Goal: Use online tool/utility: Utilize a website feature to perform a specific function

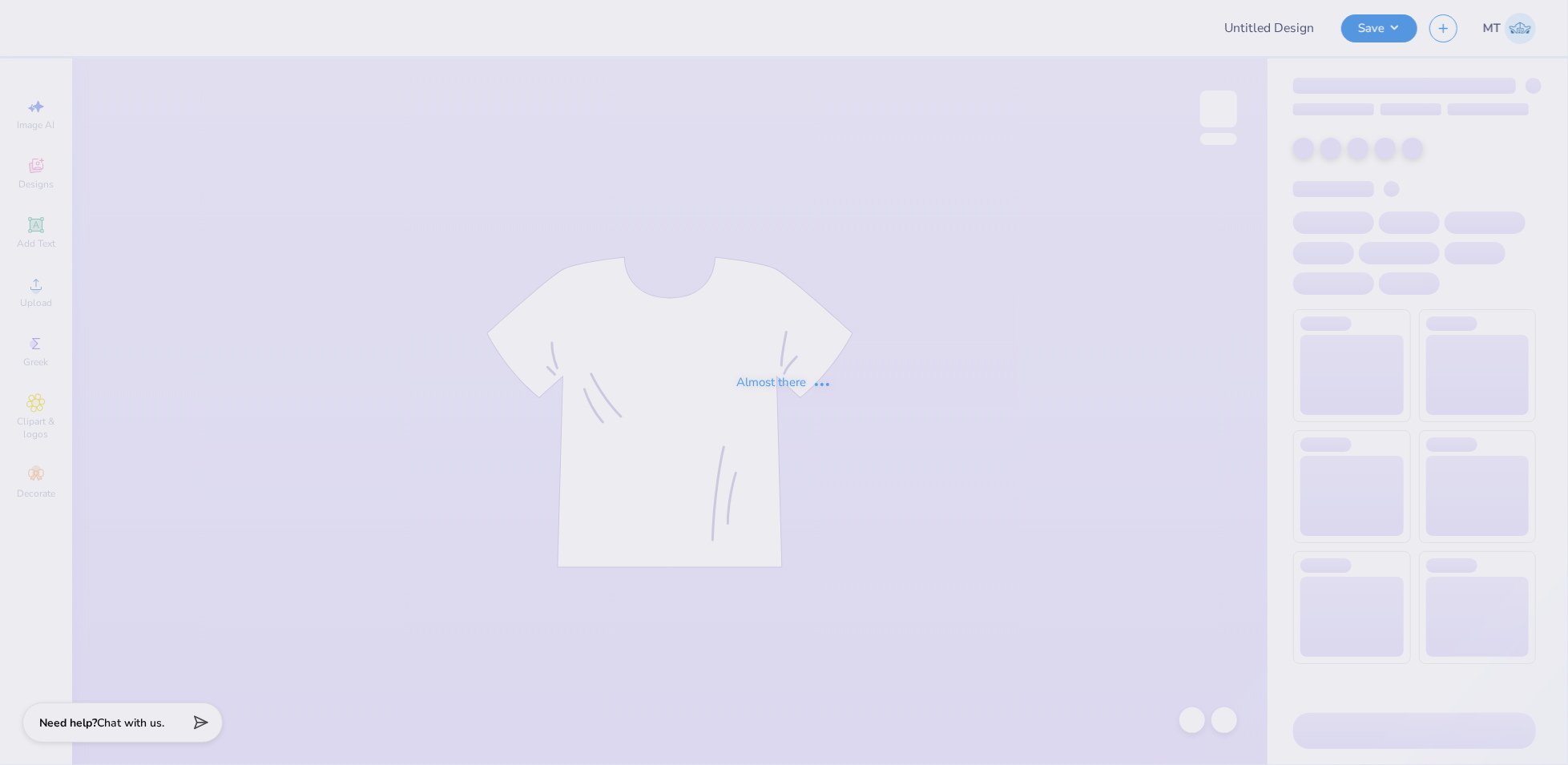
type input "FPS239315"
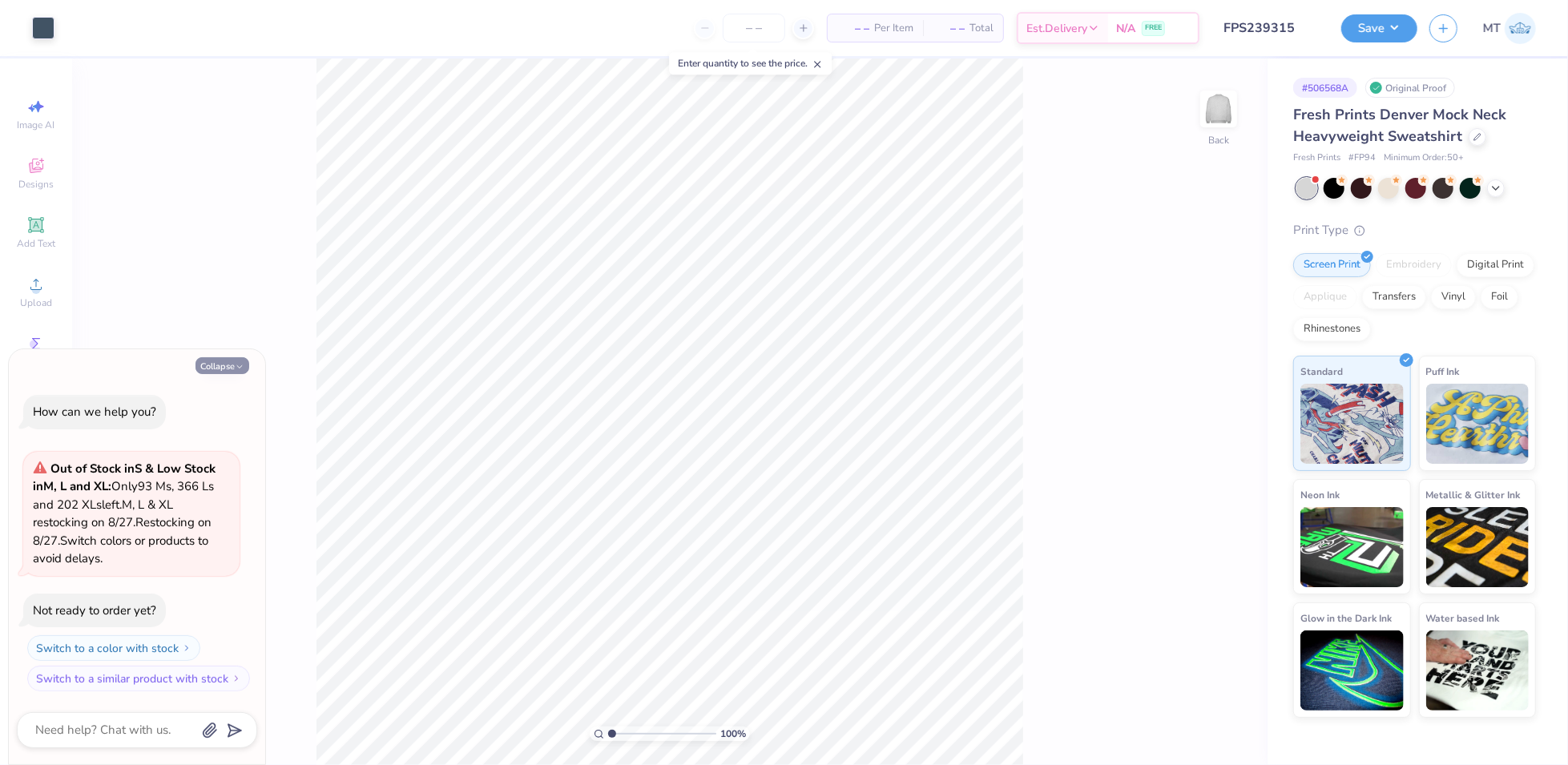
click at [243, 367] on icon "button" at bounding box center [239, 367] width 10 height 10
type textarea "x"
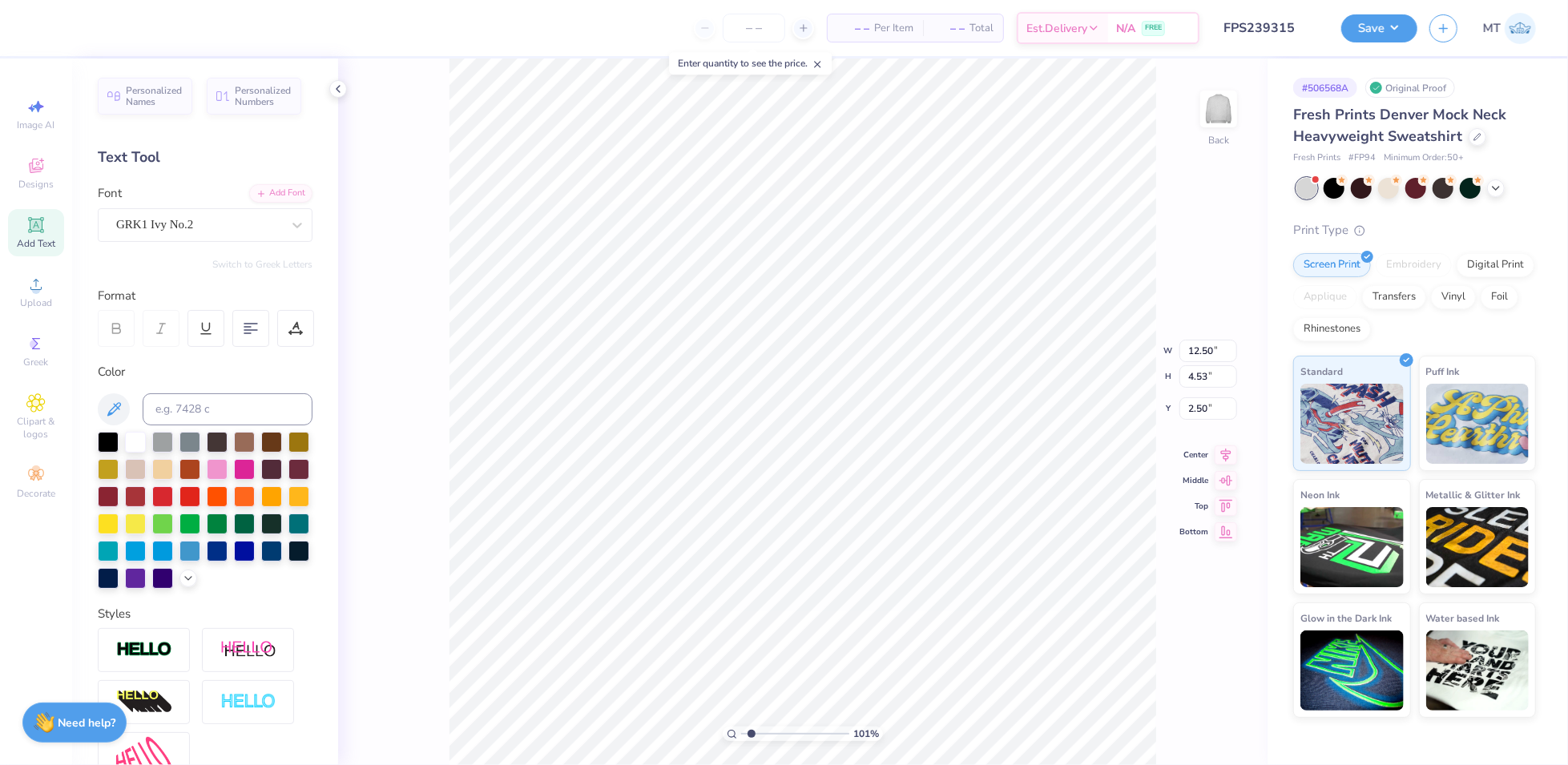
type input "2.13475710589193"
click at [290, 332] on icon at bounding box center [290, 333] width 2 height 2
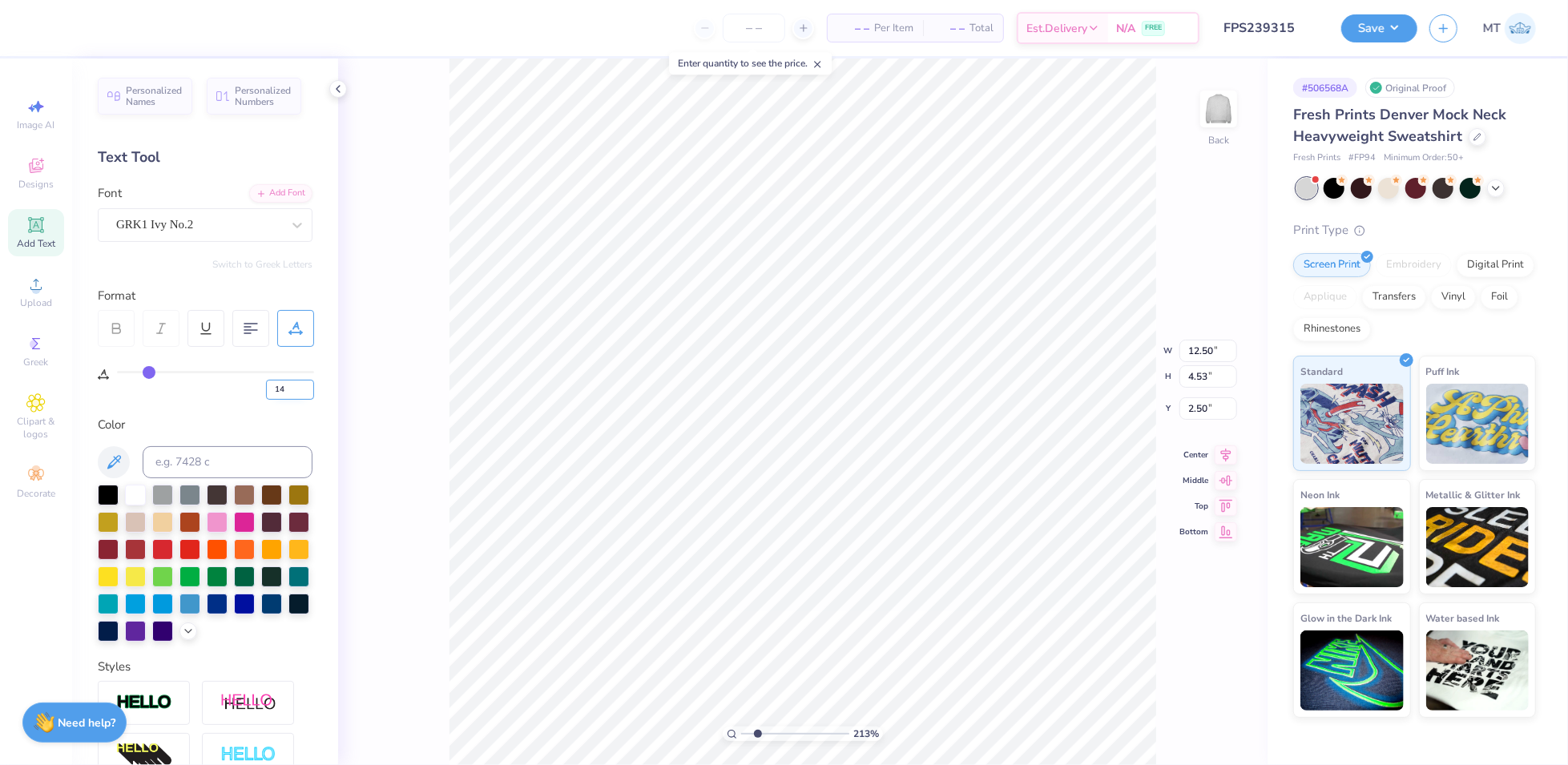
drag, startPoint x: 289, startPoint y: 390, endPoint x: 266, endPoint y: 391, distance: 23.0
click at [266, 391] on input "14" at bounding box center [290, 390] width 48 height 20
type input "10"
type input "2.13475710589193"
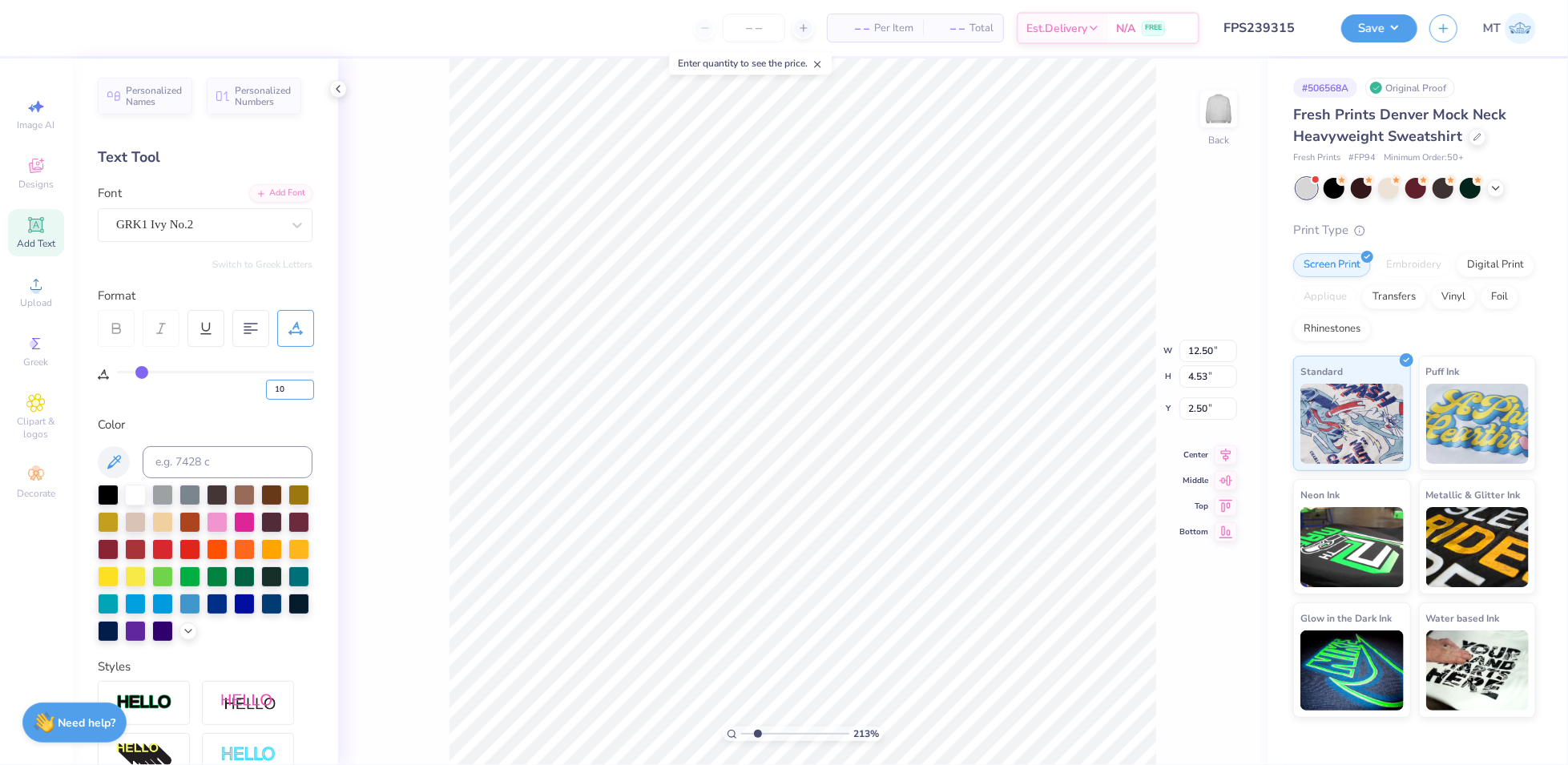
type input "12.00"
type input "4.48"
type input "2.52"
type input "1.71239450974512"
click at [285, 390] on input "10" at bounding box center [290, 390] width 48 height 20
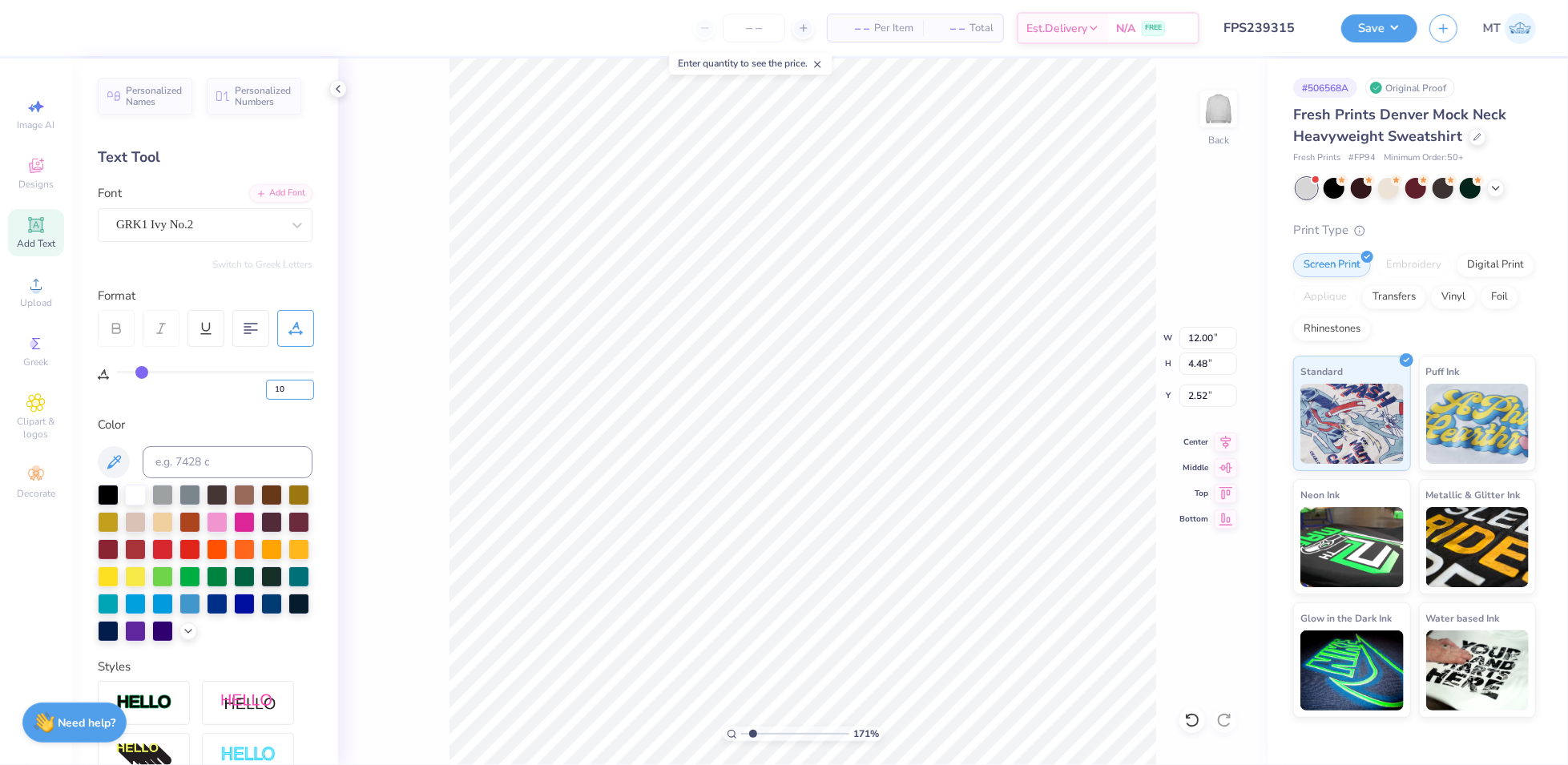
type input "1"
type input "8"
type input "1.71239450974512"
type input "11.73"
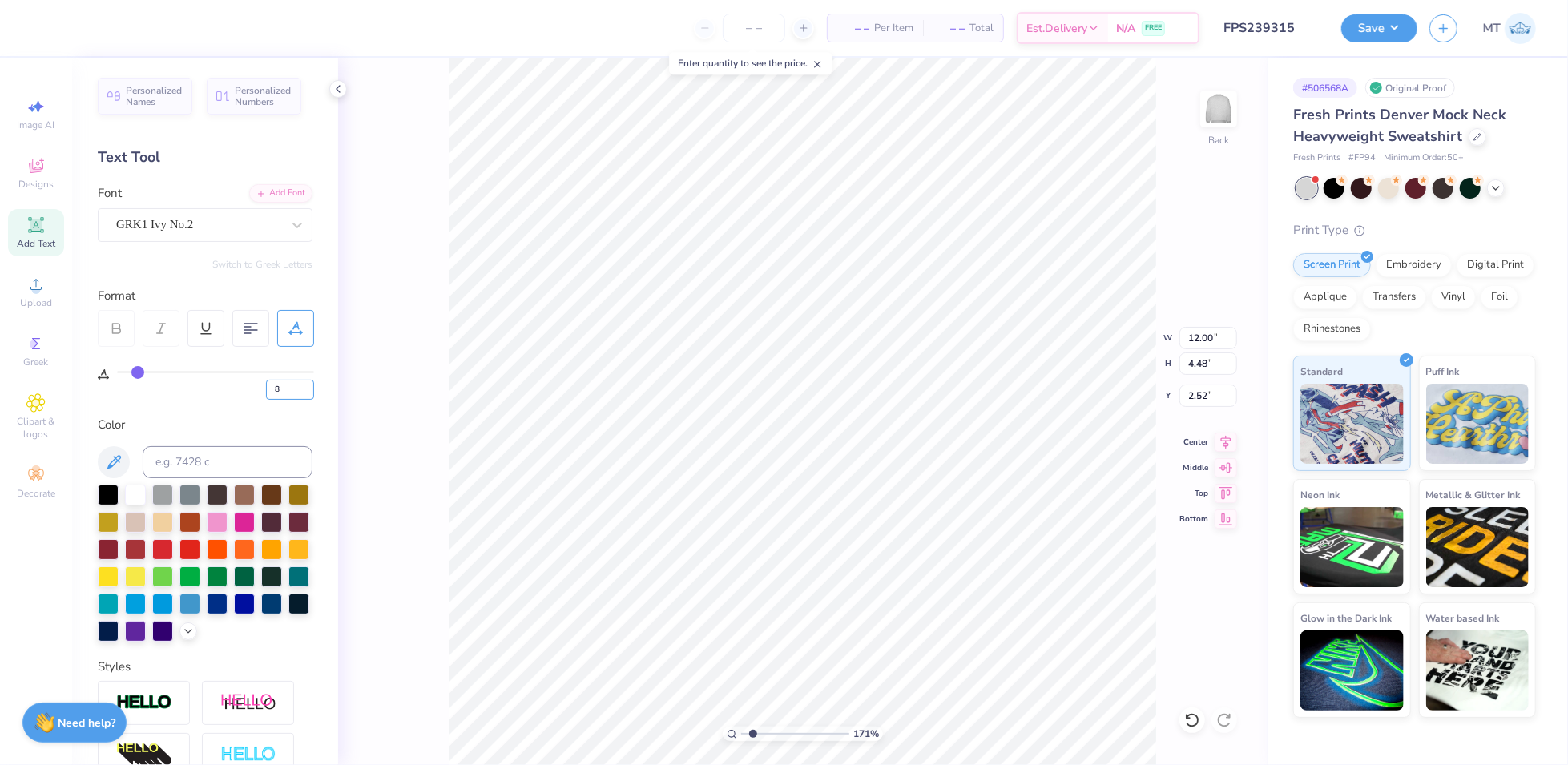
type input "4.45"
type input "2.54"
type input "1.34878033978805"
type input "42"
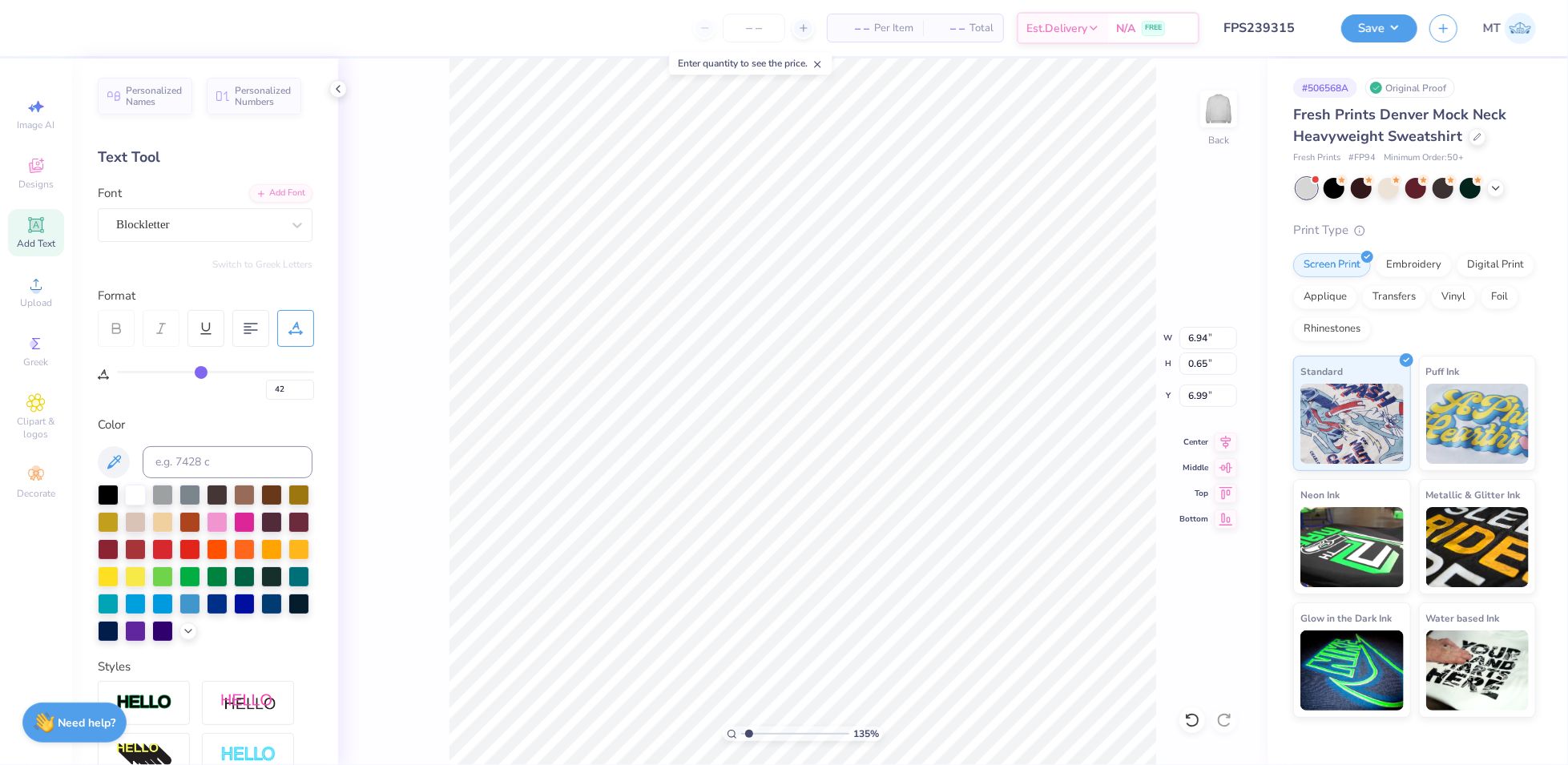
type input "42"
type input "1.34878033978805"
type input "42"
type input "1.34878033978805"
type input "42"
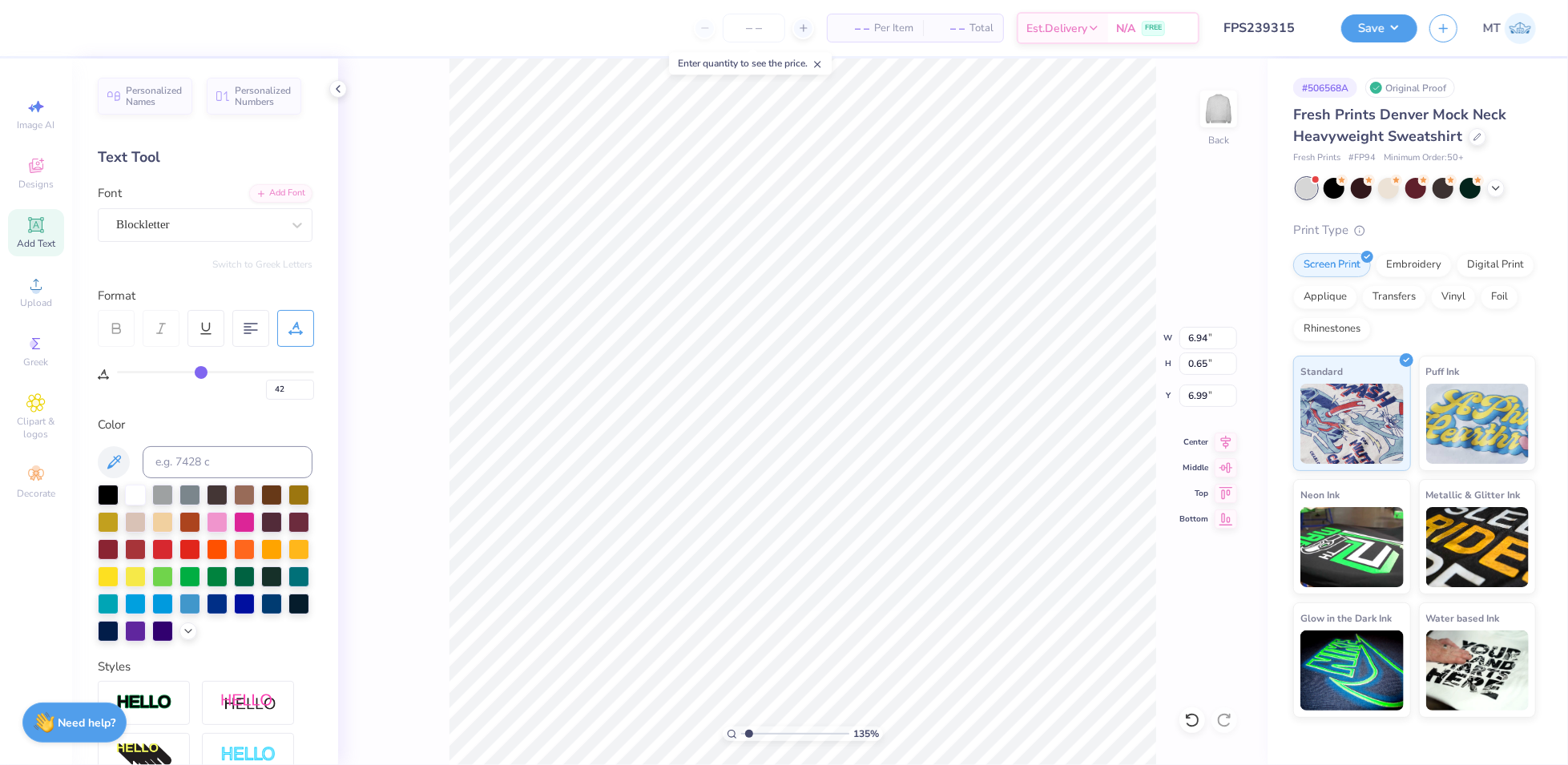
type input "6.93"
type input "1.34878033978805"
type input "42"
type input "2.26236165838043"
click at [298, 390] on input "42" at bounding box center [290, 390] width 48 height 20
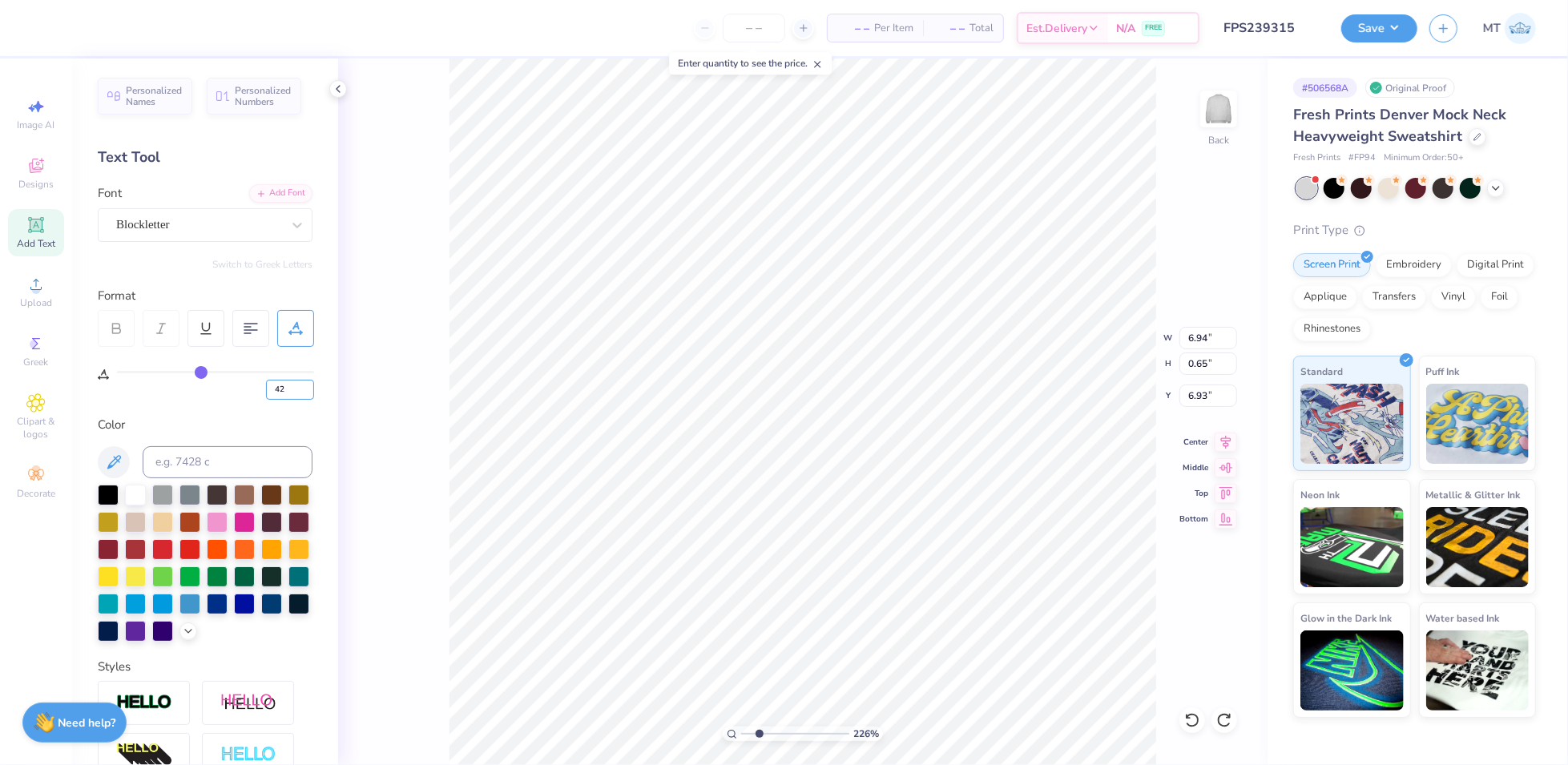
type input "4"
type input "55"
type input "2.26236165838043"
type input "7.94"
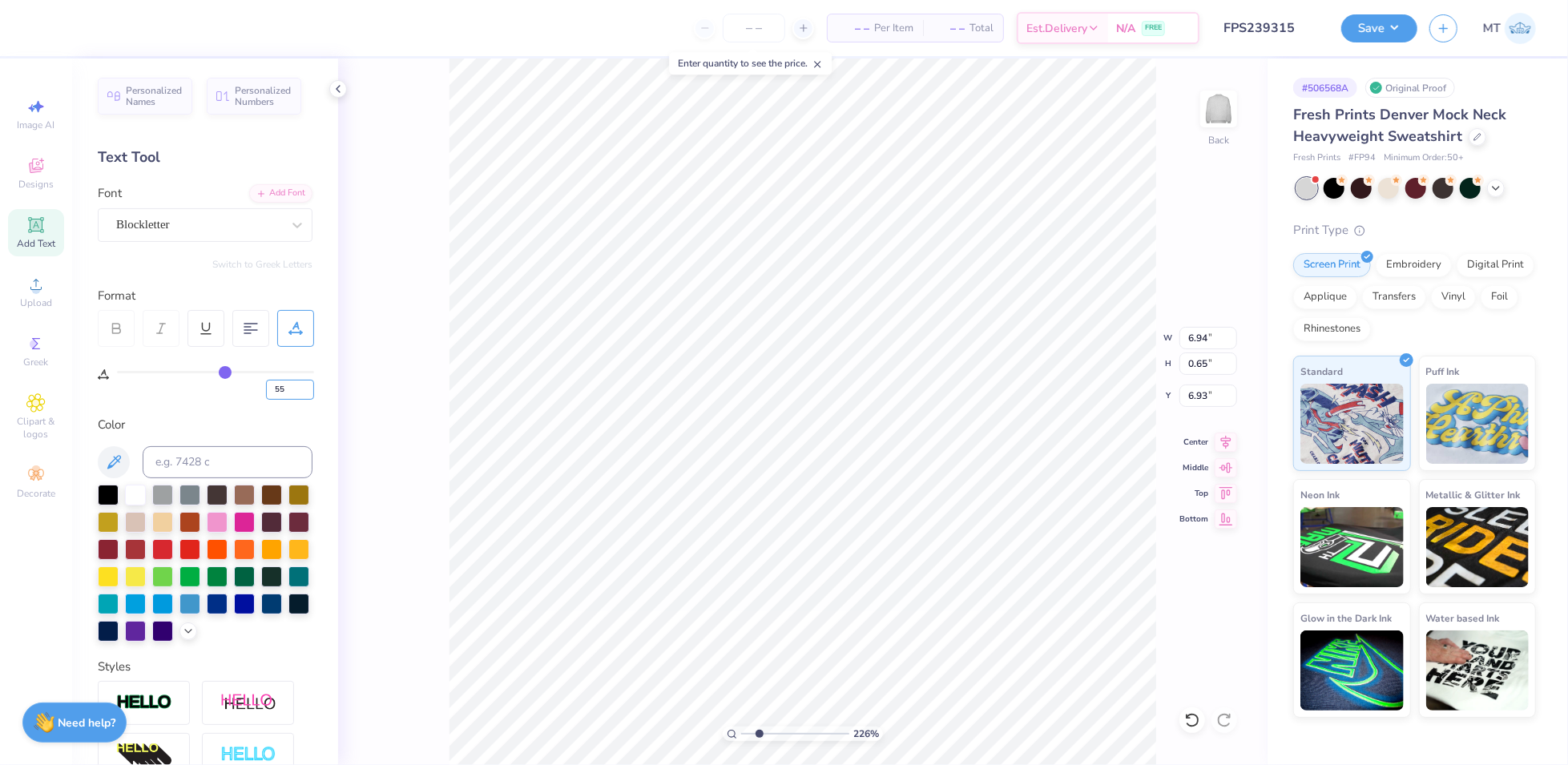
type input "0.61"
type input "7.00"
click at [287, 390] on input "55" at bounding box center [290, 390] width 48 height 20
type input "50"
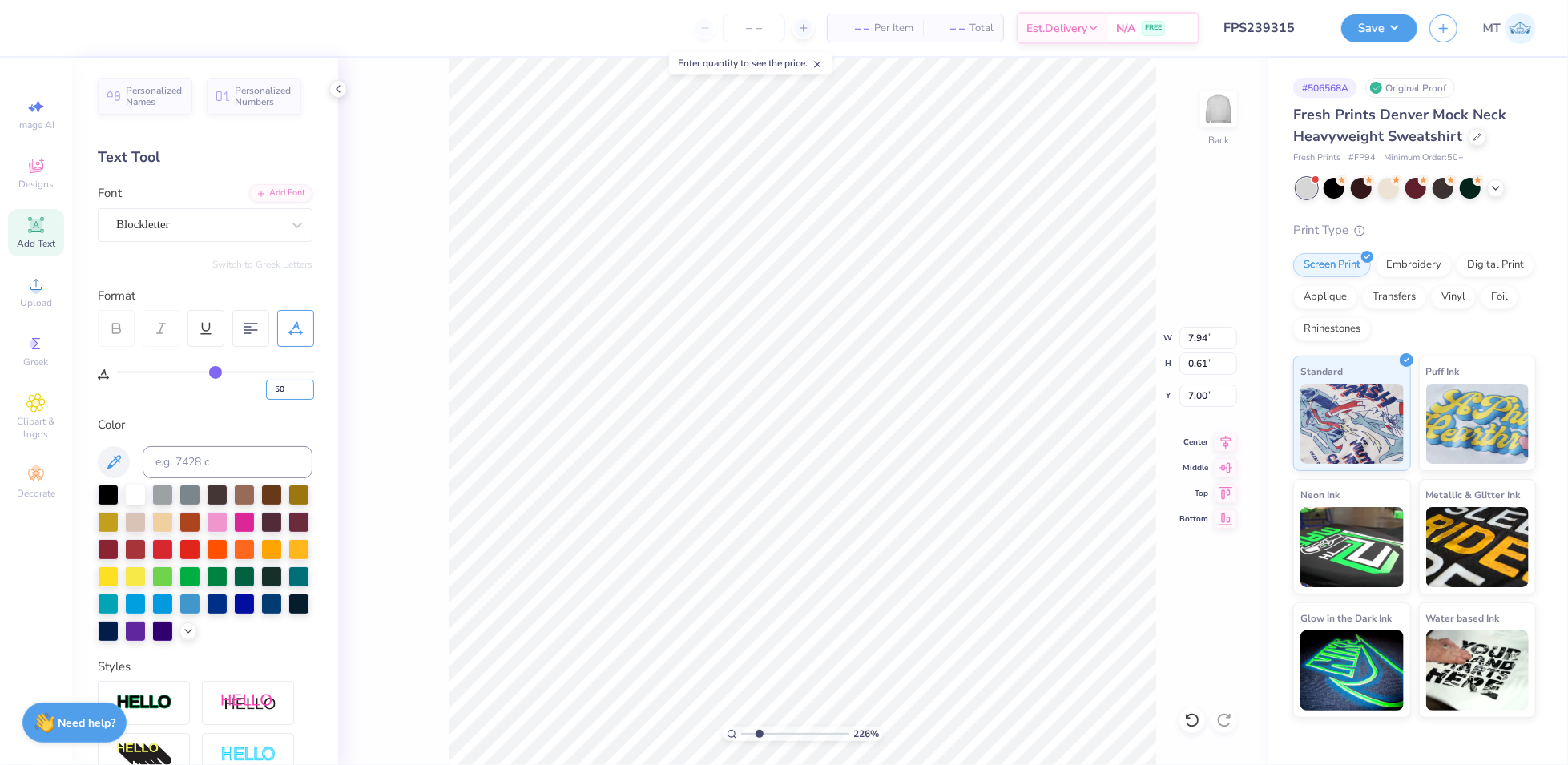
type input "2.26236165838043"
type input "7.54"
type input "1.27385861047929"
type input "8"
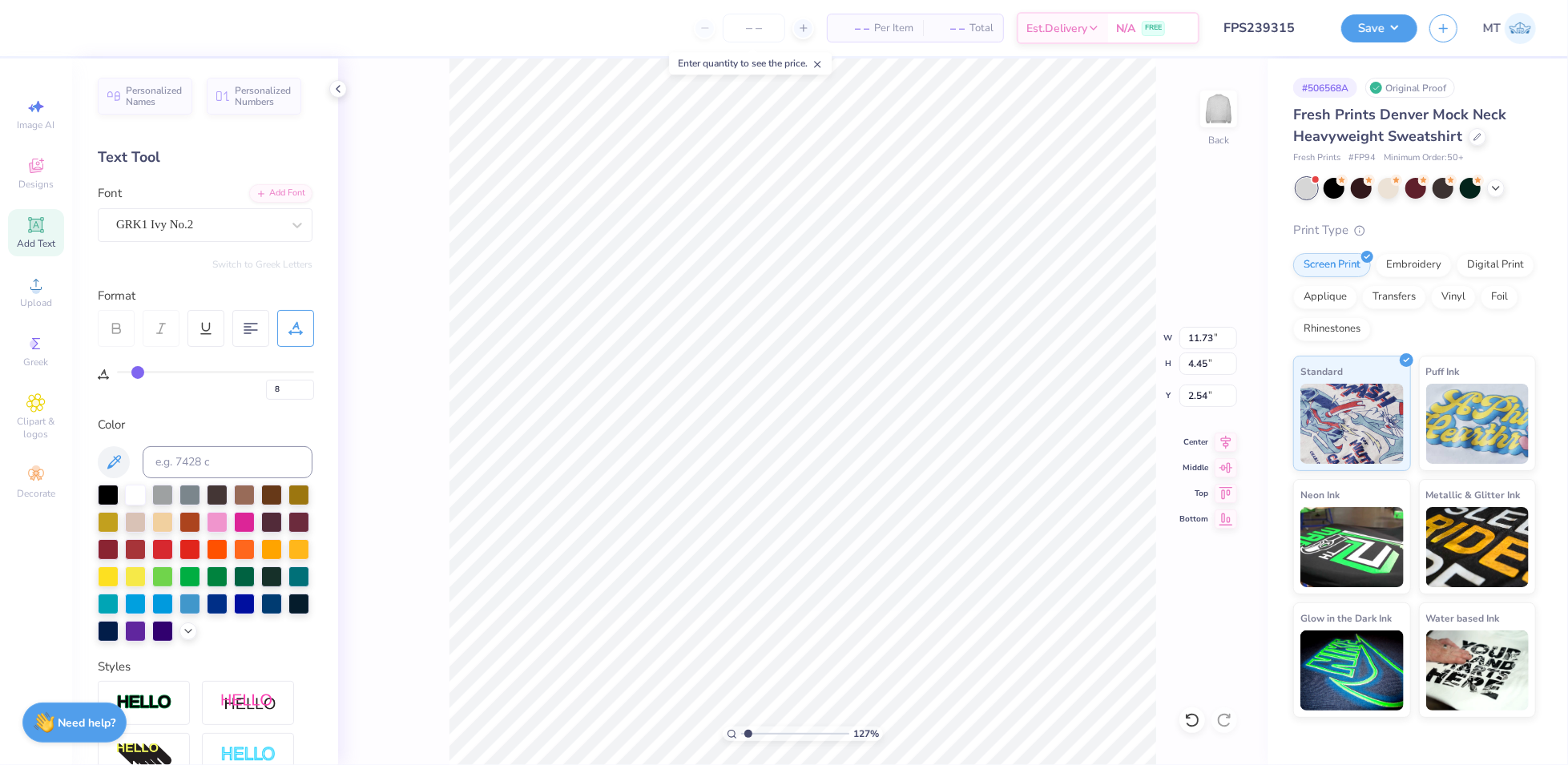
type input "1.27385861047929"
type input "2.55"
type input "1.27385861047929"
type input "50"
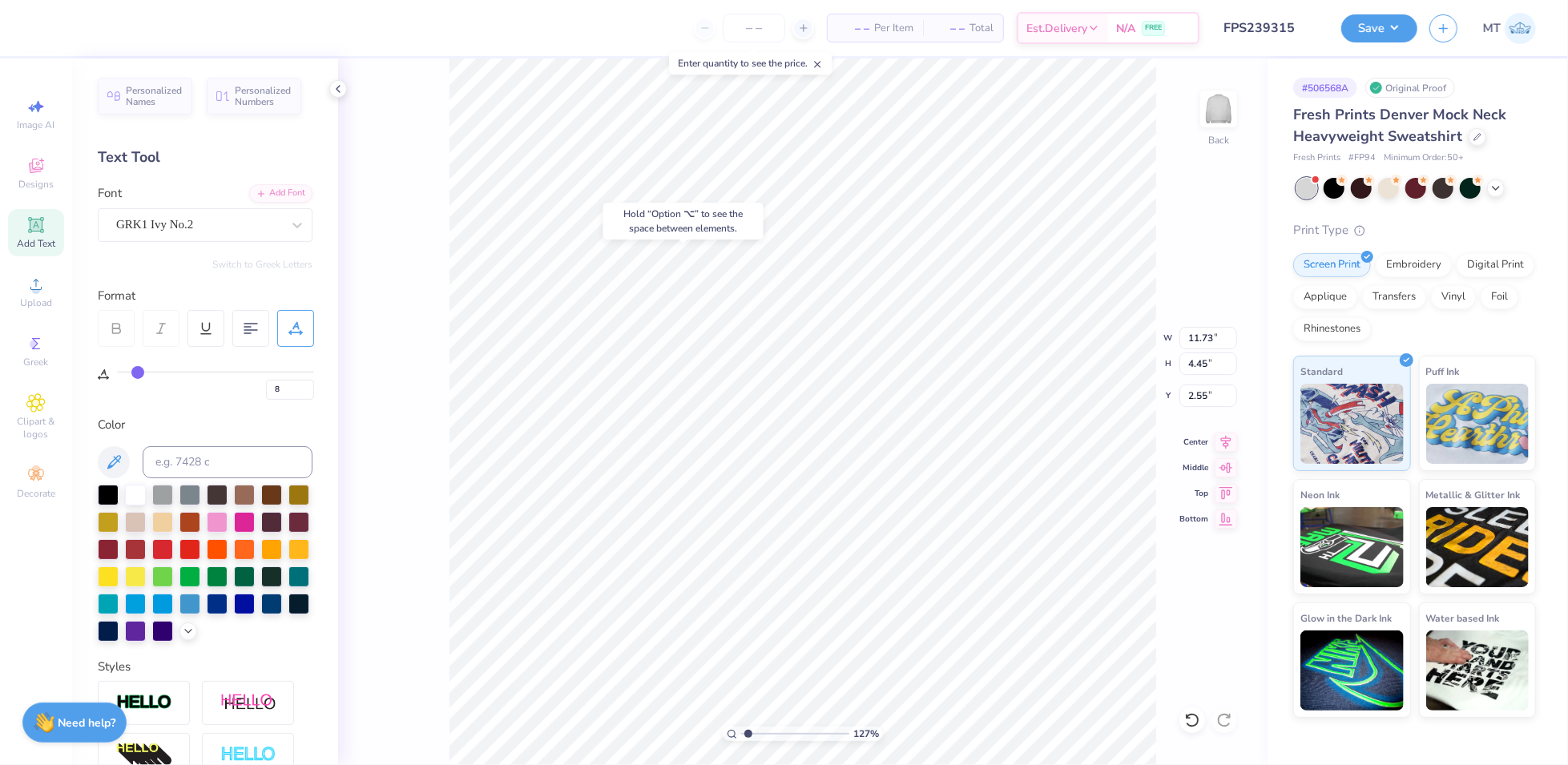
type input "7.54"
type input "0.61"
type input "7.00"
click at [1228, 725] on icon at bounding box center [1224, 720] width 16 height 16
type input "1"
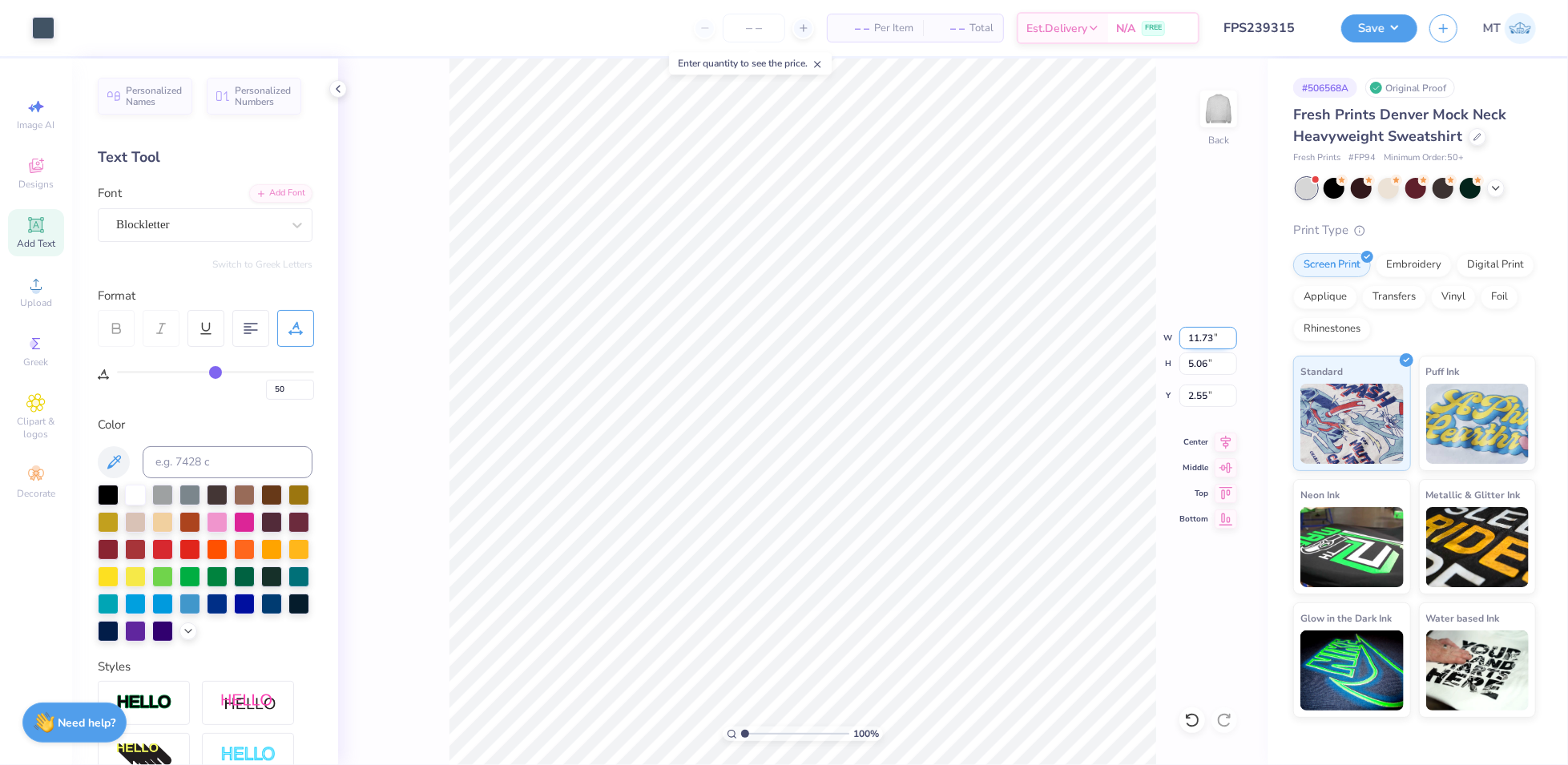
click at [1206, 336] on input "11.73" at bounding box center [1207, 338] width 57 height 23
type input "10.00"
type input "4.31"
type input "2.92"
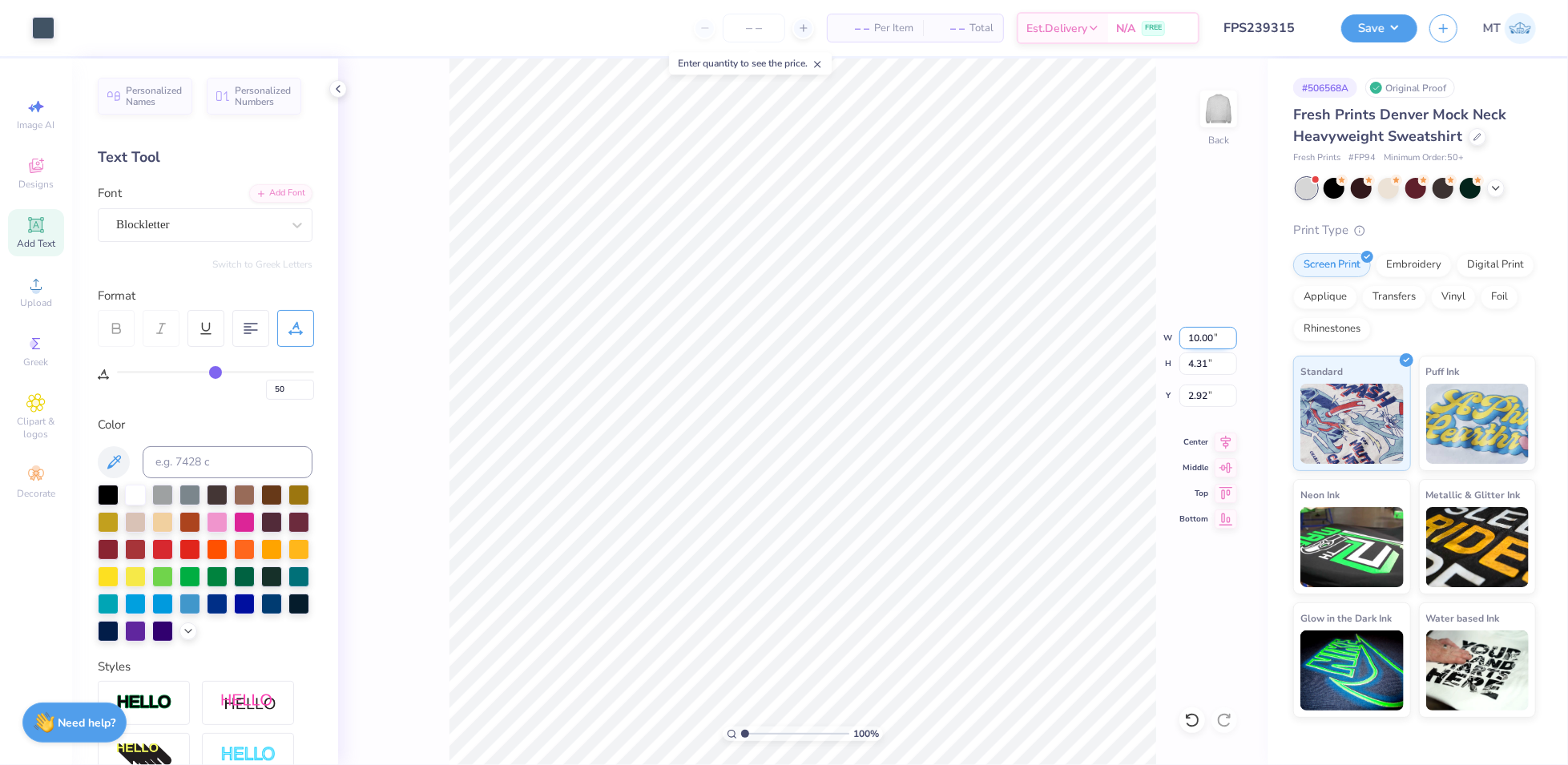
click at [1203, 339] on input "10.00" at bounding box center [1207, 338] width 57 height 23
type input "11.00"
type input "4.75"
click at [1196, 393] on input "2.71" at bounding box center [1207, 395] width 57 height 23
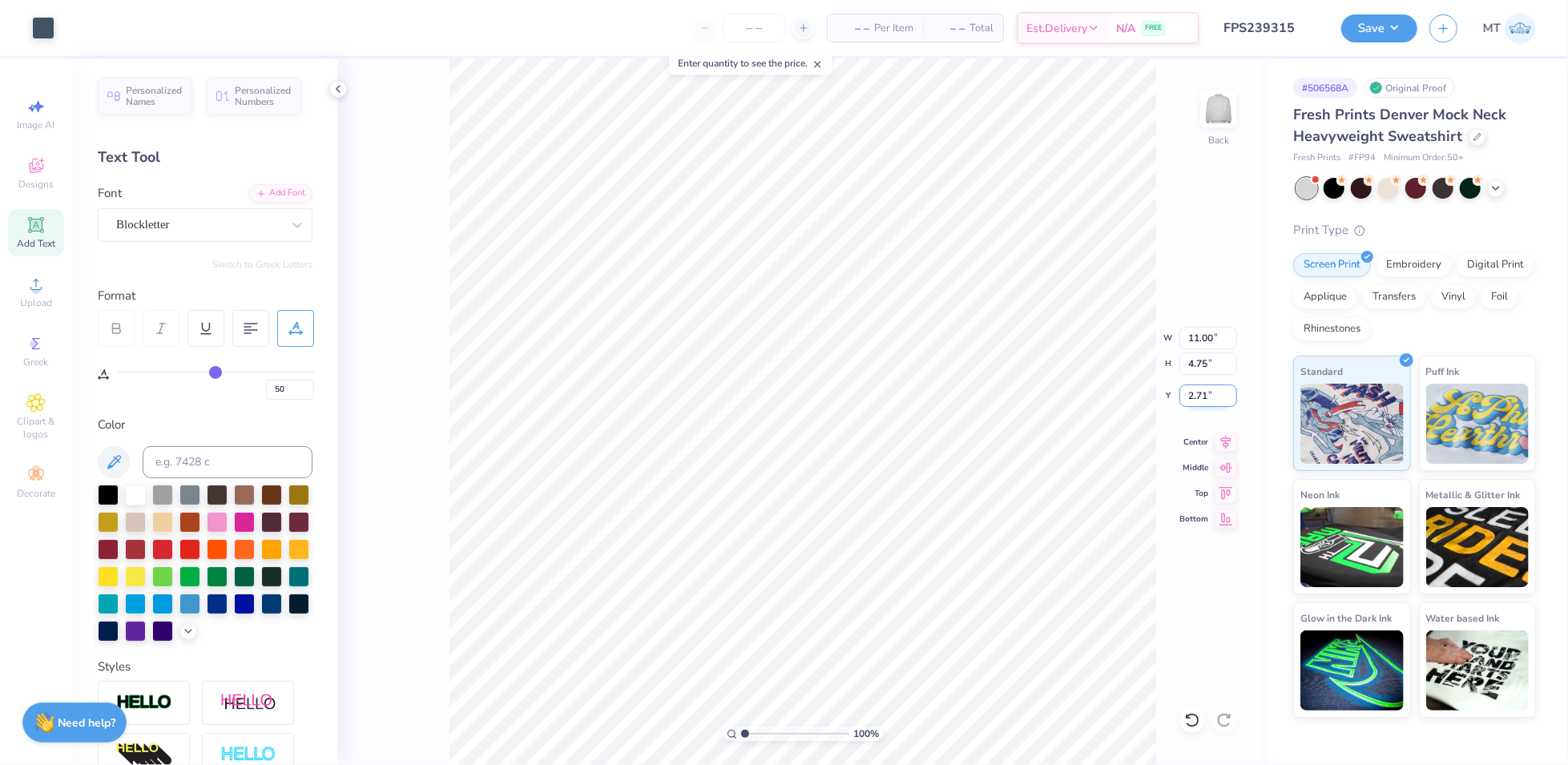
click at [1196, 393] on input "2.71" at bounding box center [1207, 395] width 57 height 23
type input "2.50"
click at [1400, 38] on button "Save" at bounding box center [1380, 26] width 76 height 28
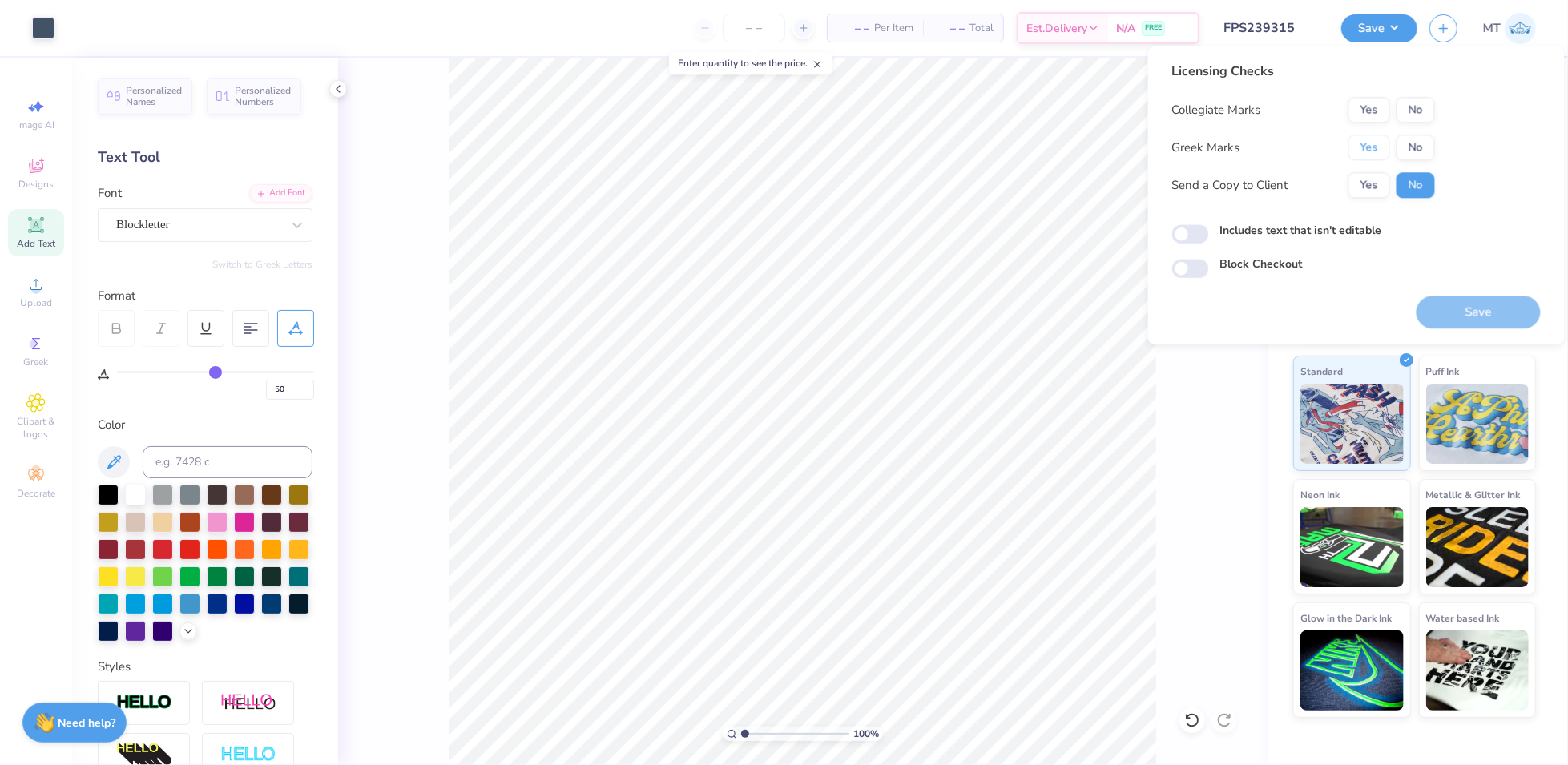
click at [1381, 148] on button "Yes" at bounding box center [1369, 148] width 42 height 26
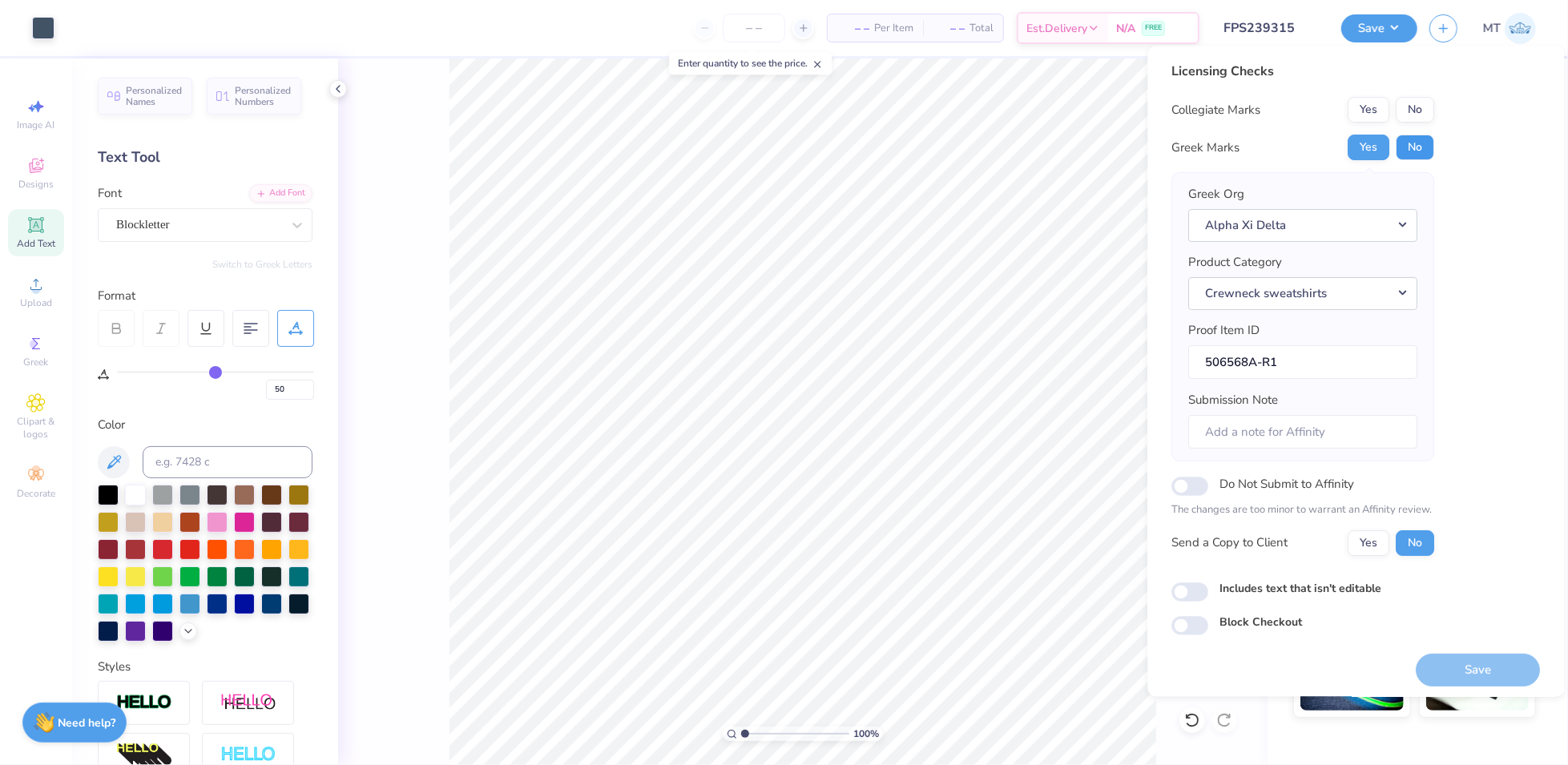
click at [1410, 157] on button "No" at bounding box center [1415, 148] width 38 height 26
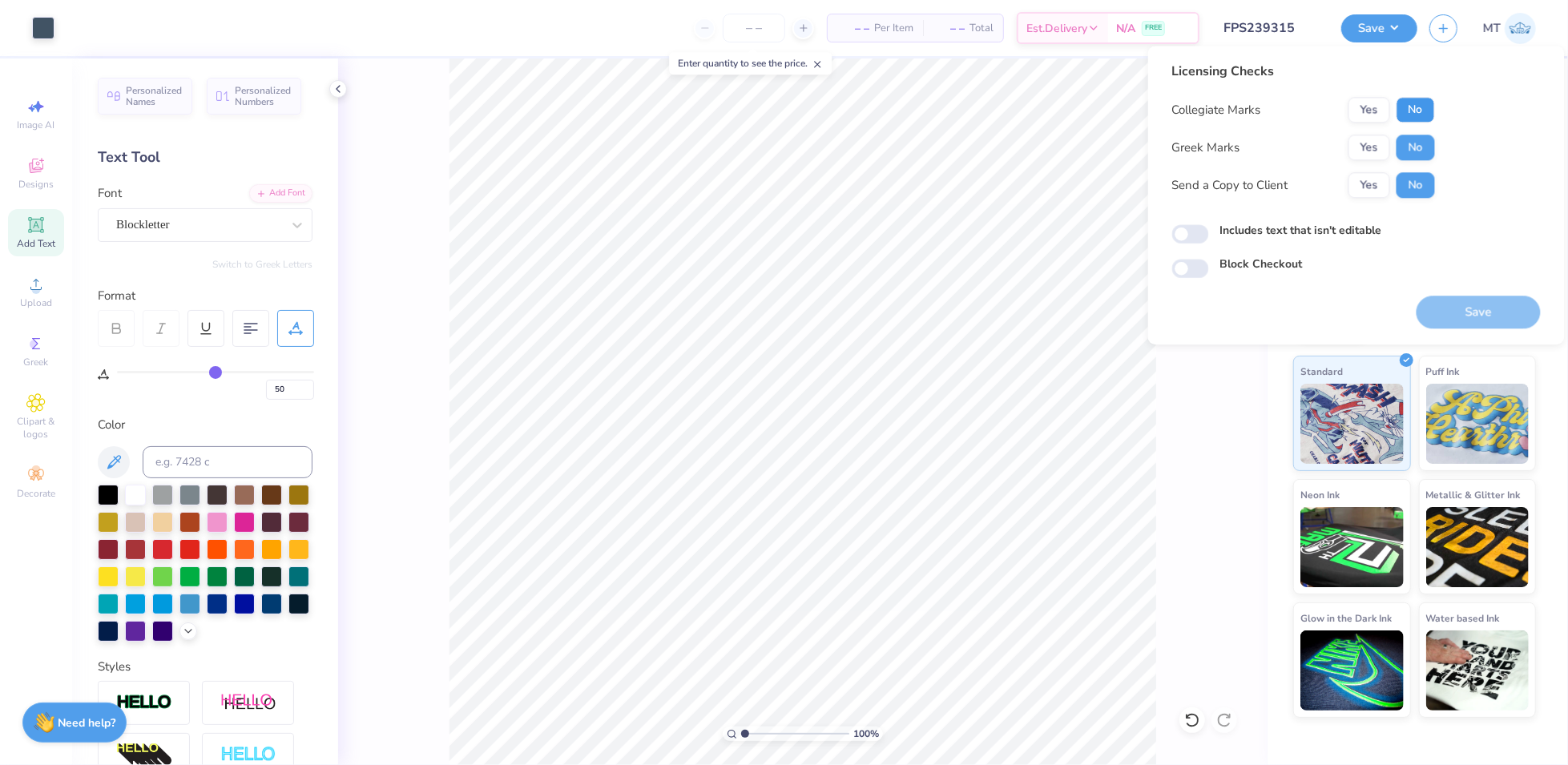
click at [1420, 117] on button "No" at bounding box center [1415, 109] width 38 height 26
click at [1492, 305] on button "Save" at bounding box center [1478, 312] width 124 height 33
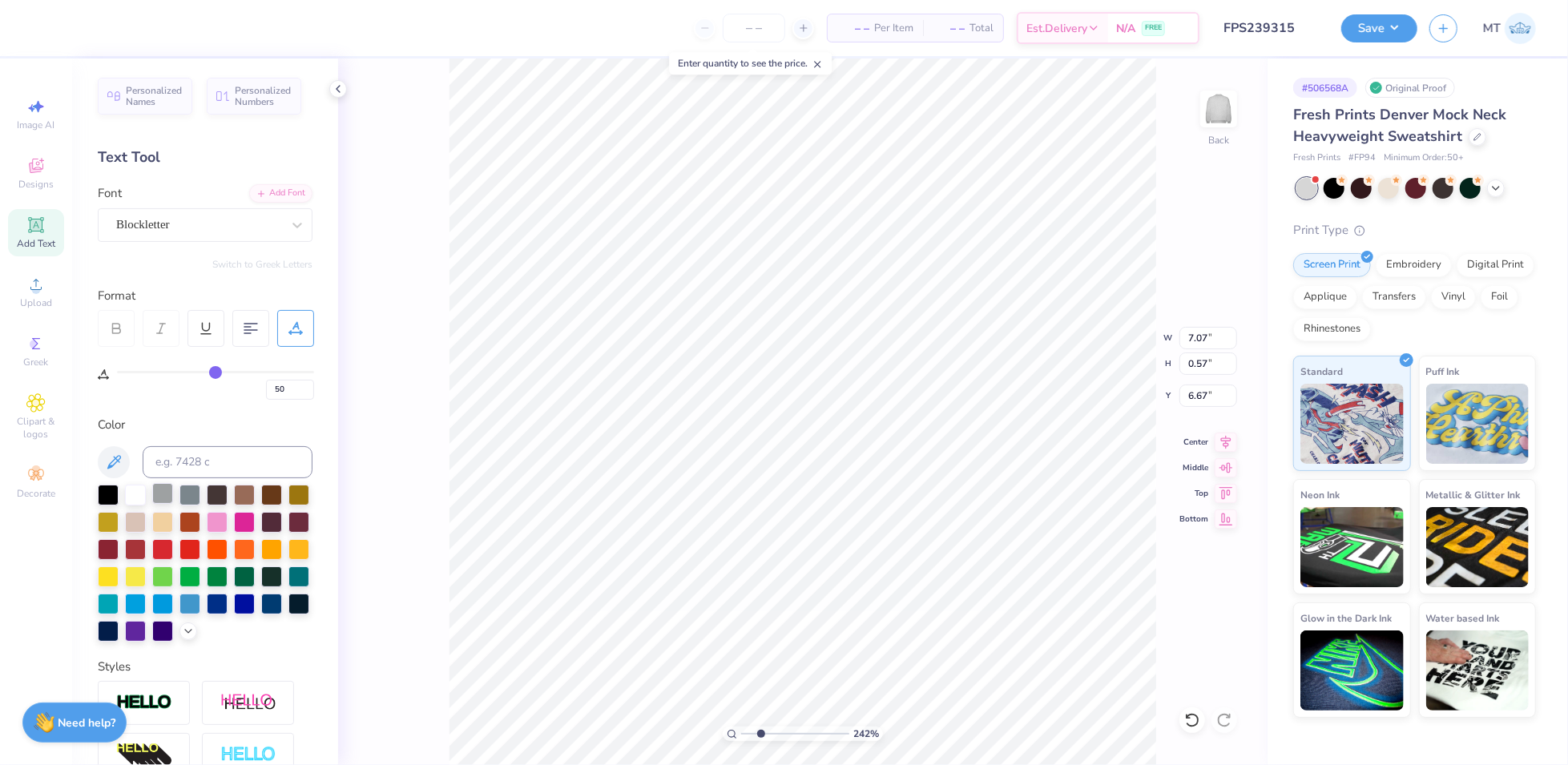
click at [162, 493] on div at bounding box center [162, 493] width 21 height 21
click at [179, 638] on div at bounding box center [188, 629] width 17 height 17
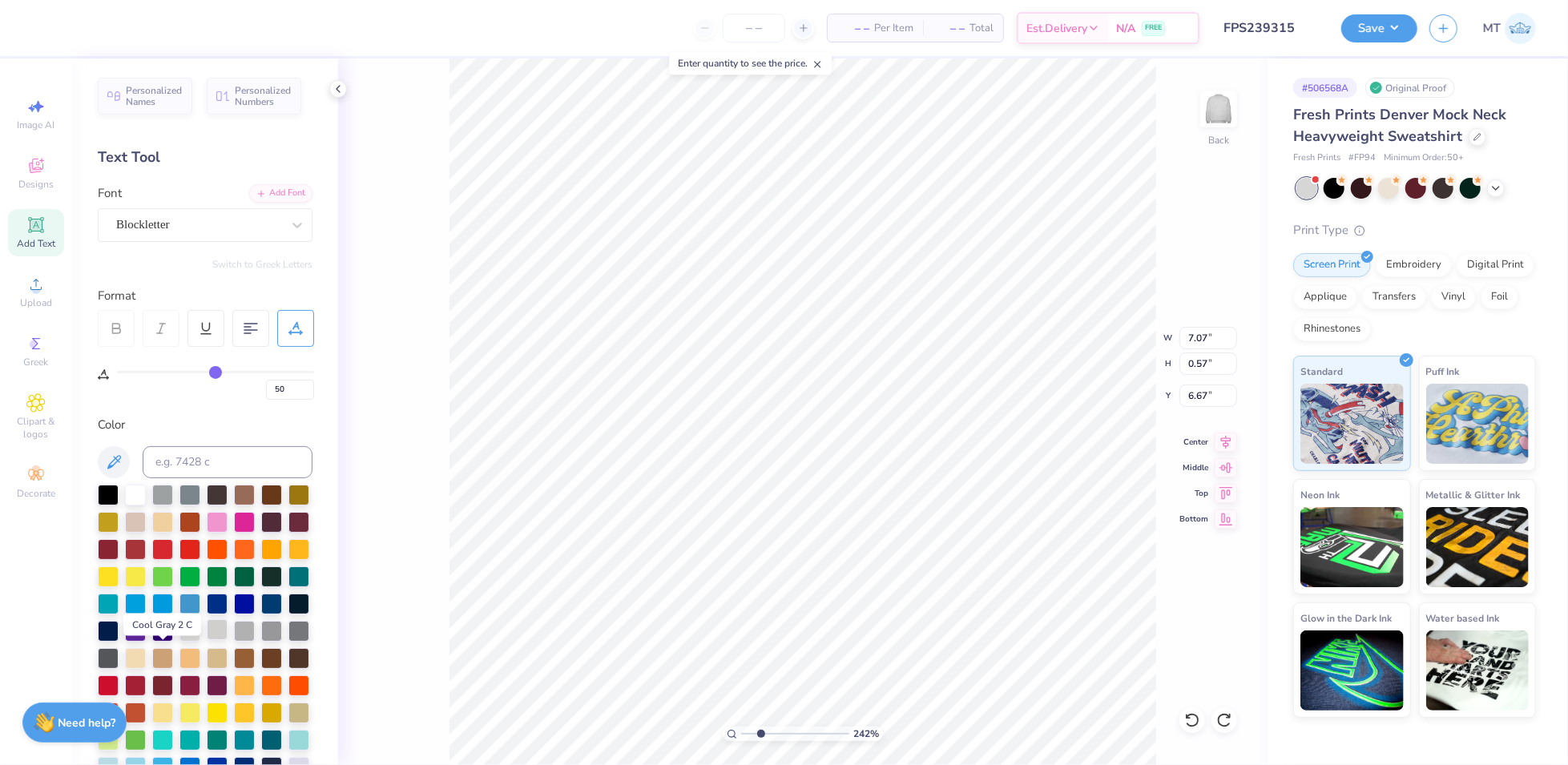
click at [207, 640] on div at bounding box center [217, 629] width 21 height 21
click at [47, 292] on div "Upload" at bounding box center [36, 292] width 56 height 47
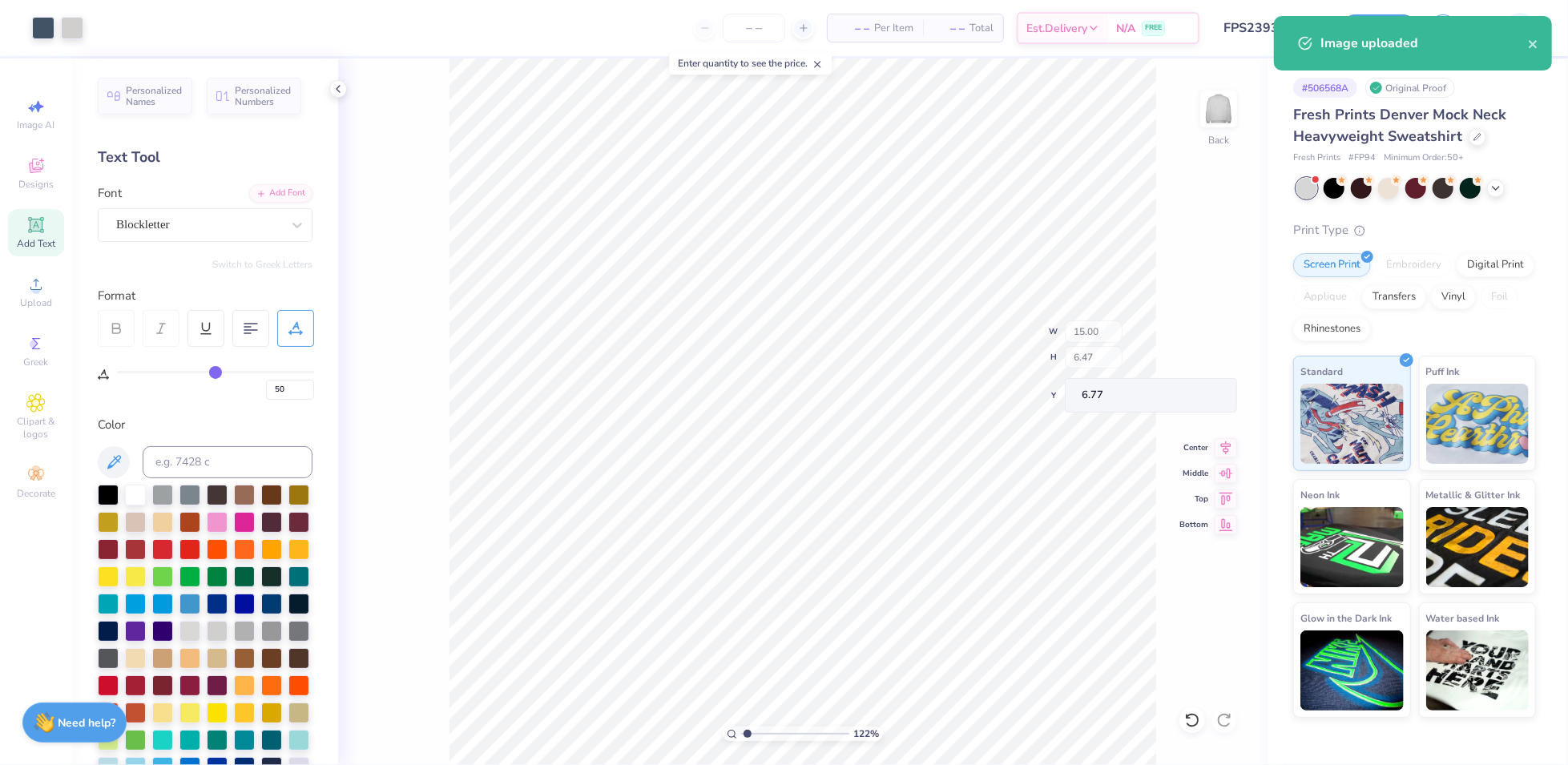
type input "1.21694659875327"
type input "11.00"
type input "4.17"
type input "2.50"
type input "8"
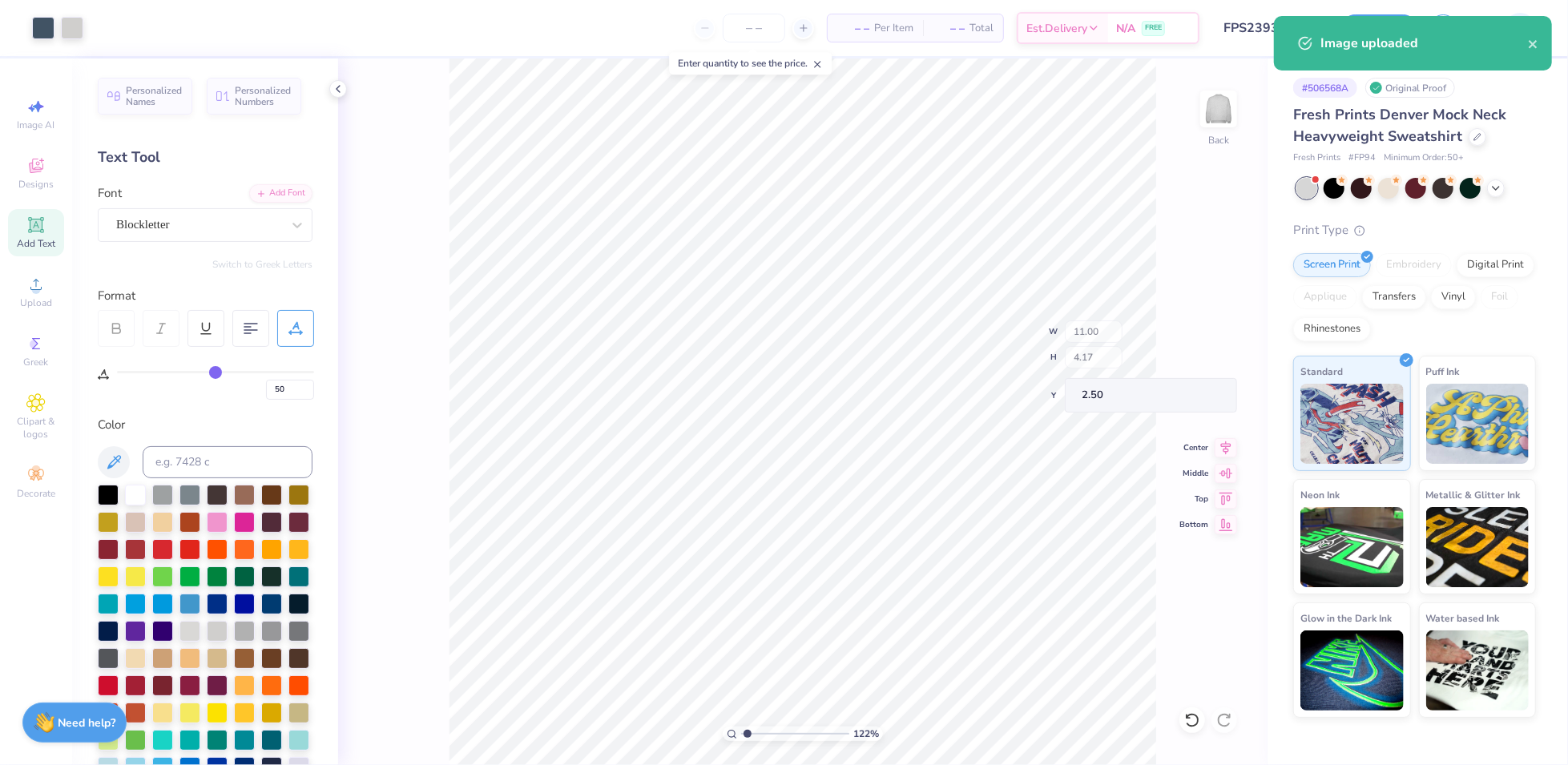
type input "8"
type input "1.21694659875327"
type input "15.00"
type input "6.47"
type input "6.77"
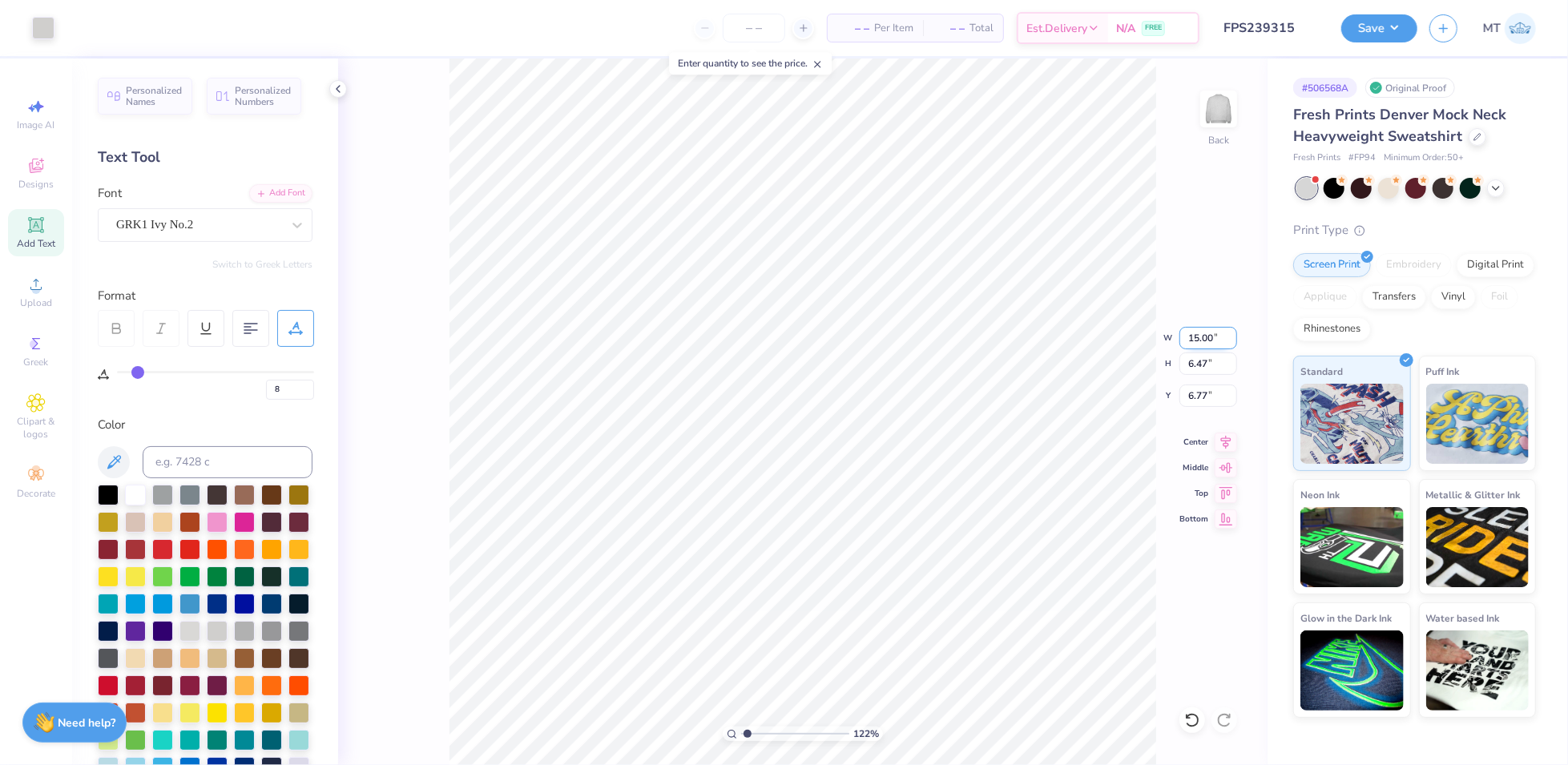
click at [1210, 336] on input "15.00" at bounding box center [1207, 338] width 57 height 23
click at [1208, 335] on input "15.00" at bounding box center [1207, 338] width 57 height 23
type input "11"
type input "1.21694659875327"
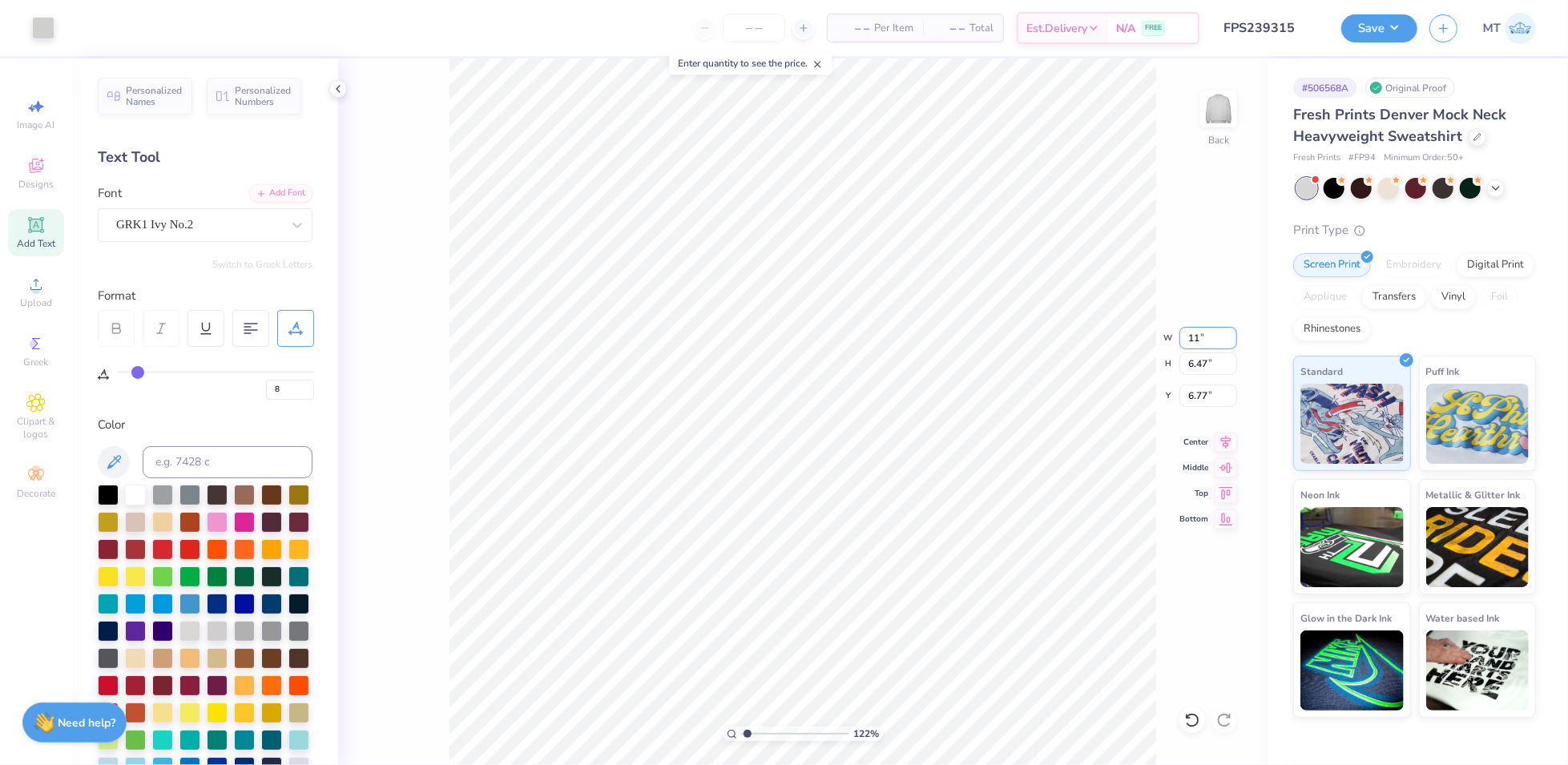
type input "11.00"
type input "4.74"
click at [1200, 392] on input "7.63" at bounding box center [1207, 395] width 57 height 23
type input "2"
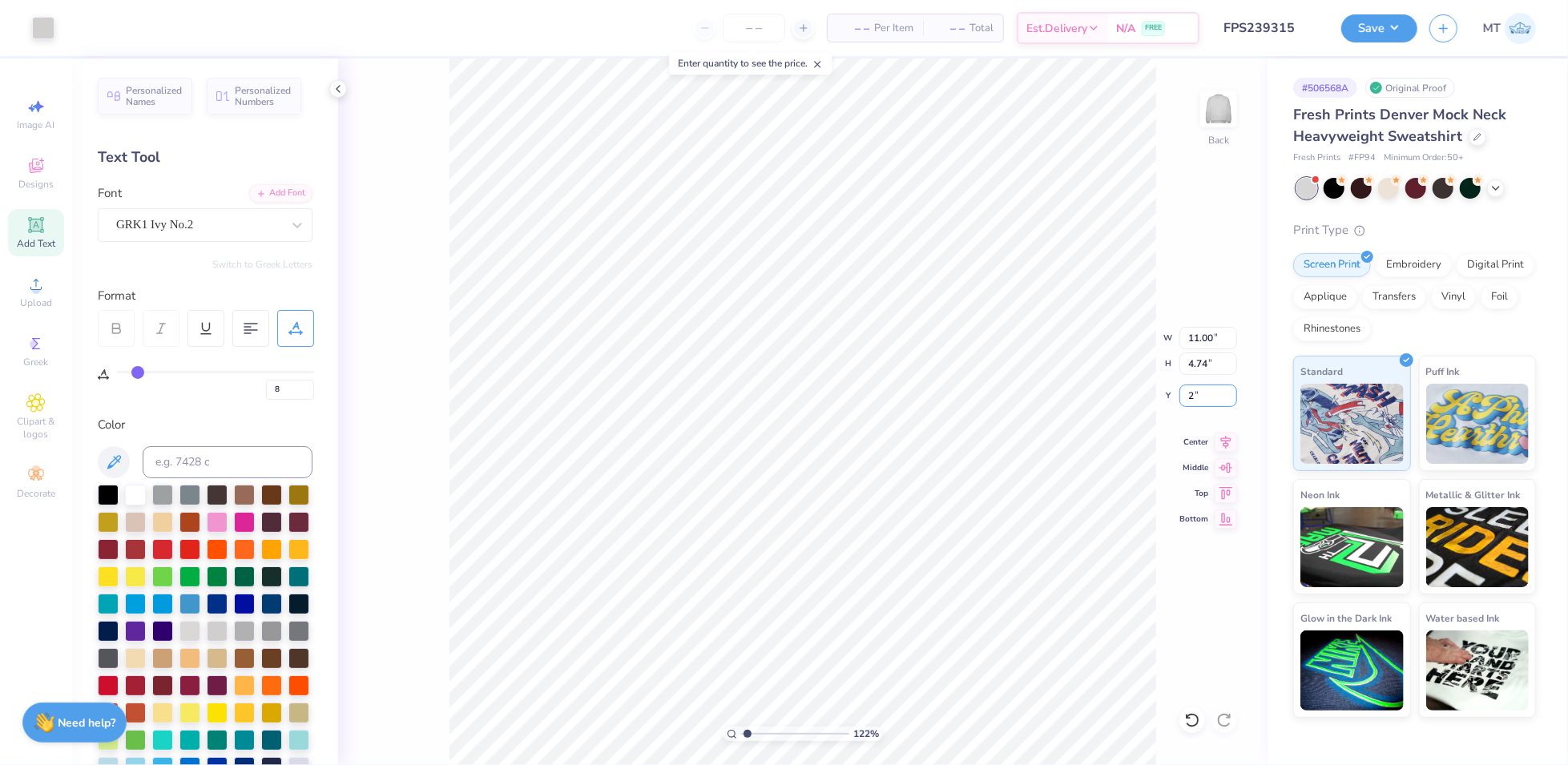
type input "1.21694659875327"
type input "2.00"
type input "5.76489352262929"
type input "2.50"
type input "1"
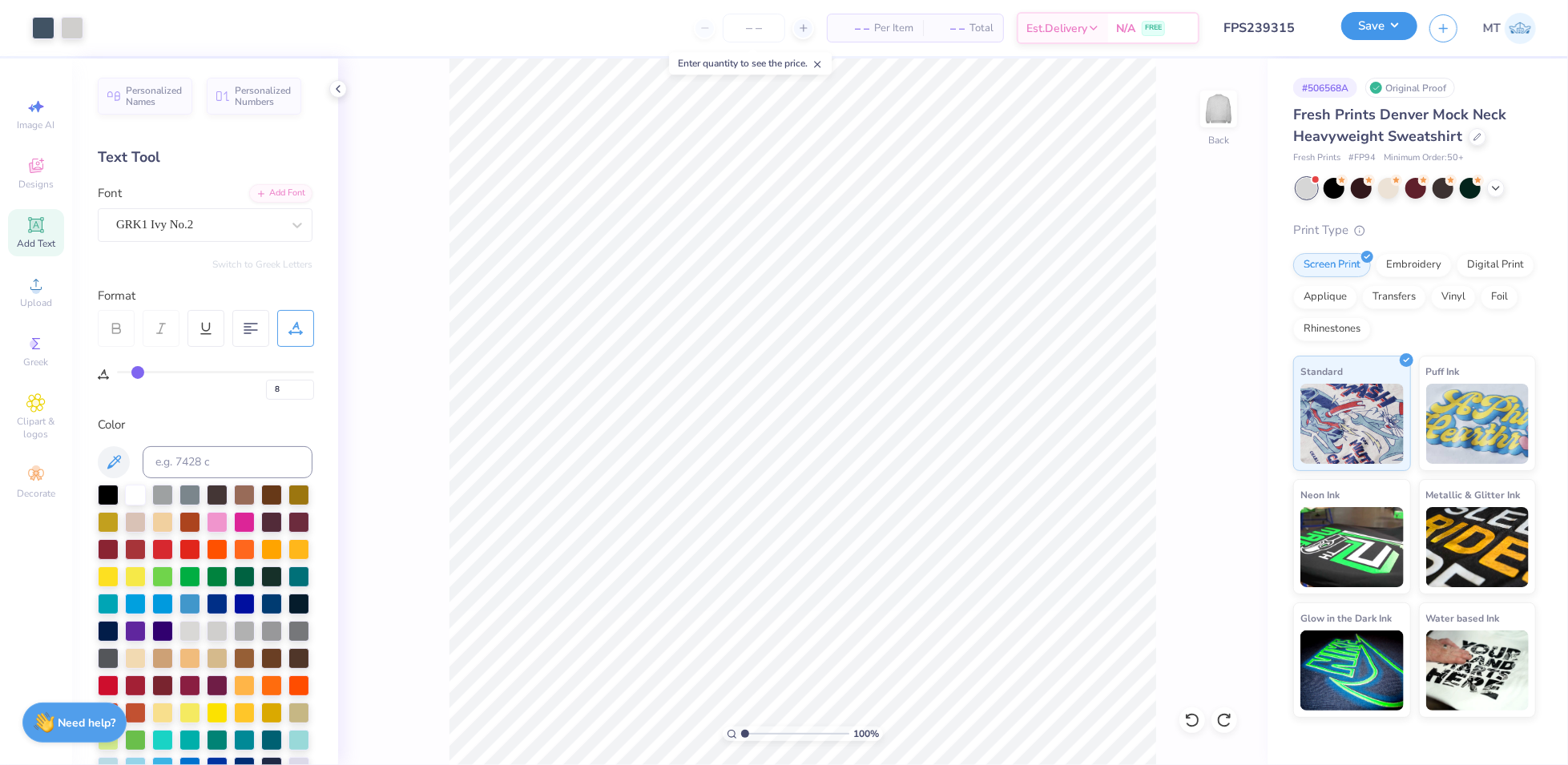
click at [1396, 32] on button "Save" at bounding box center [1380, 26] width 76 height 28
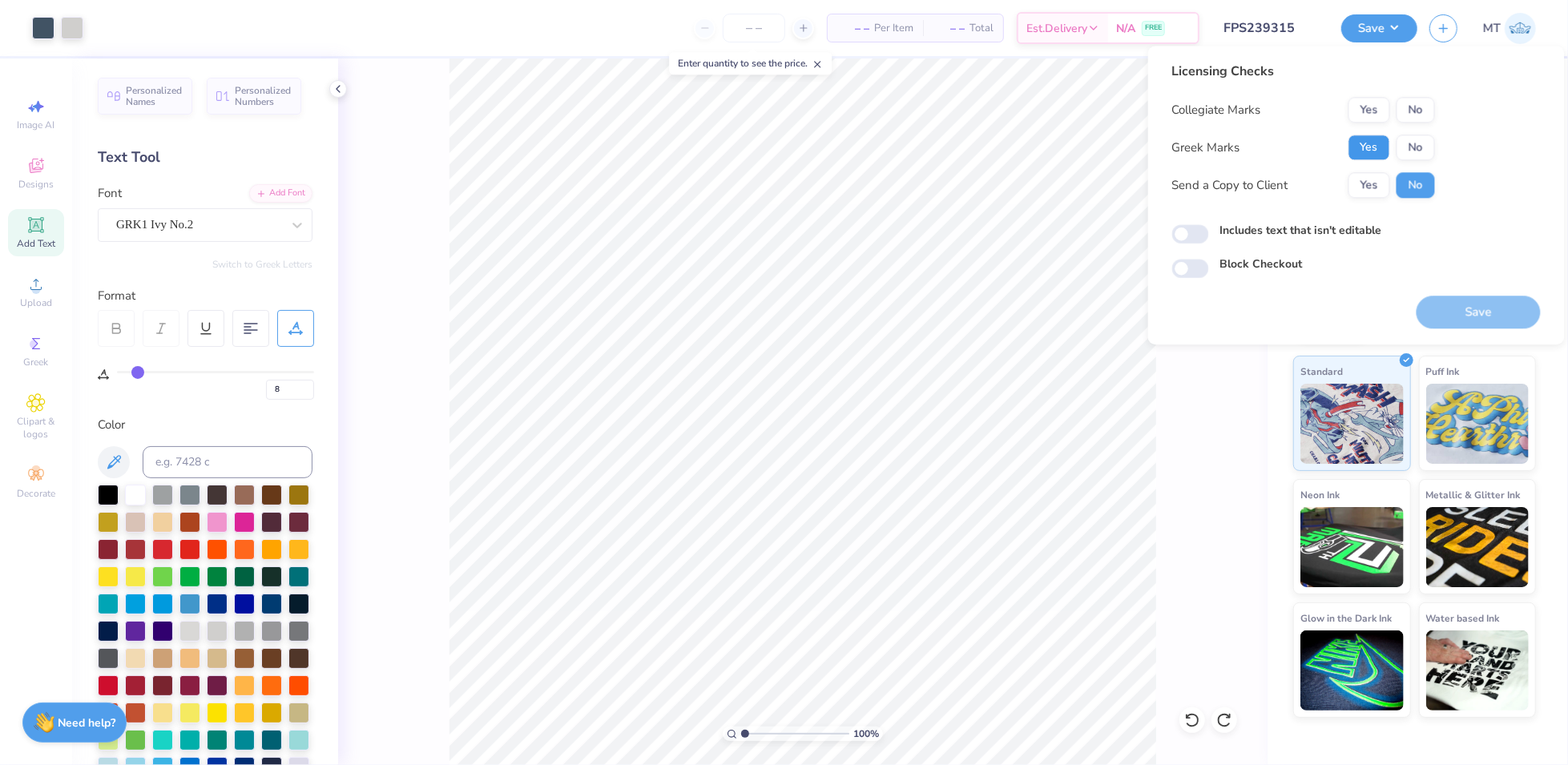
click at [1375, 146] on button "Yes" at bounding box center [1369, 148] width 42 height 26
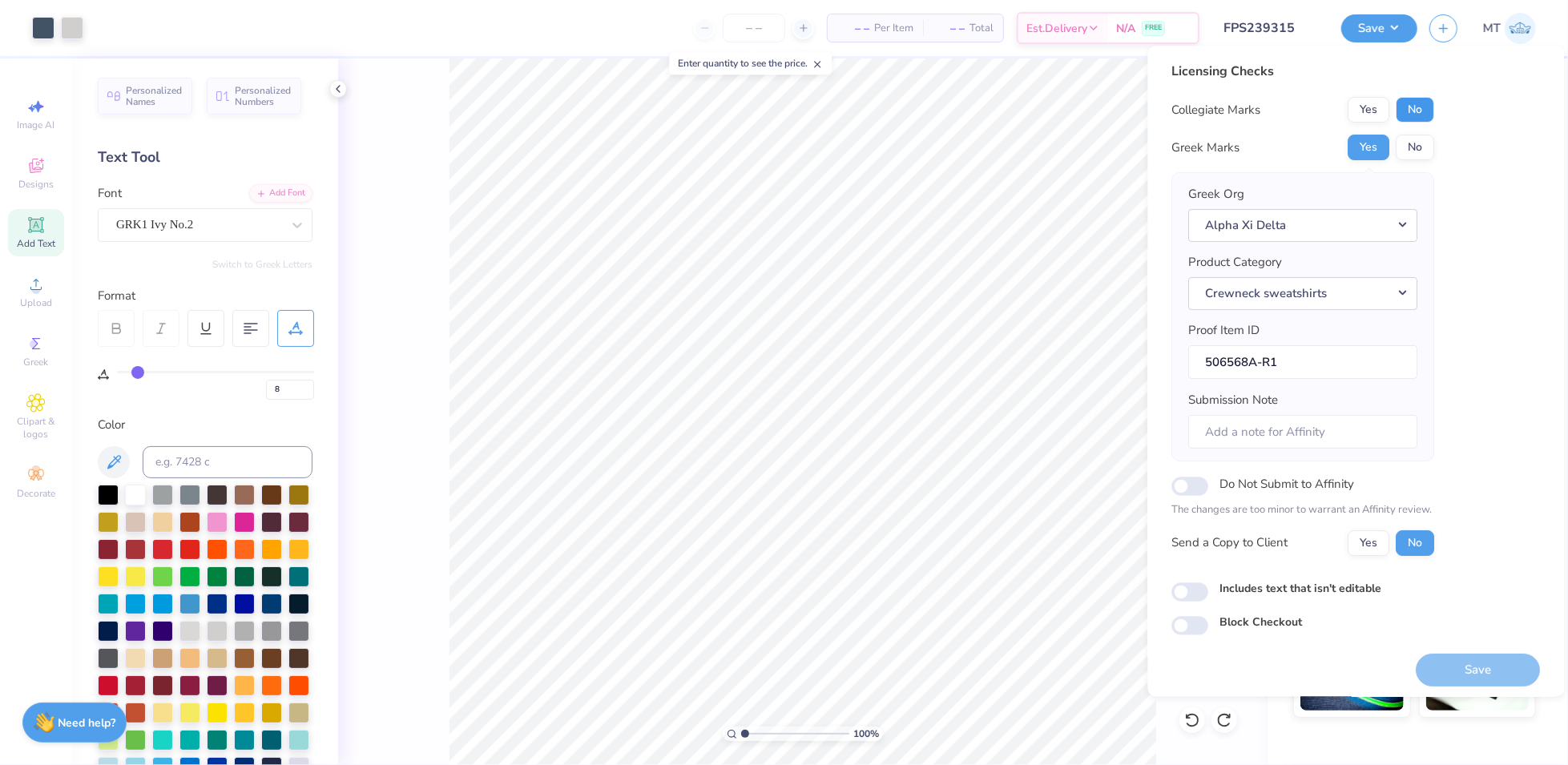
click at [1411, 115] on button "No" at bounding box center [1415, 109] width 38 height 26
click at [1498, 676] on button "Save" at bounding box center [1478, 670] width 124 height 33
